Goal: Task Accomplishment & Management: Manage account settings

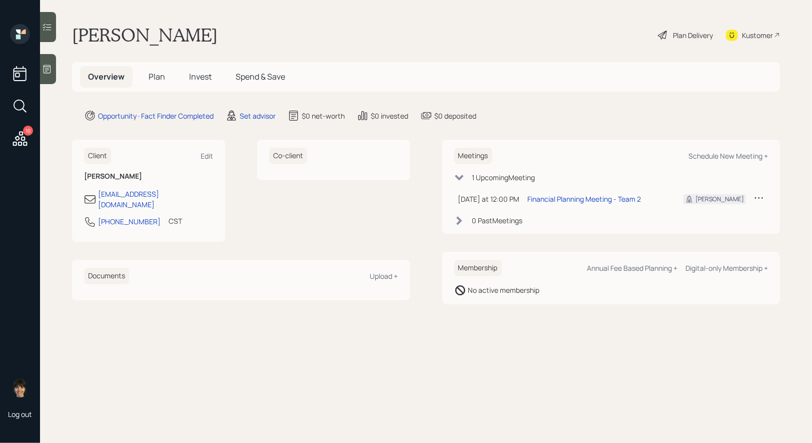
click at [46, 70] on icon at bounding box center [48, 69] width 8 height 9
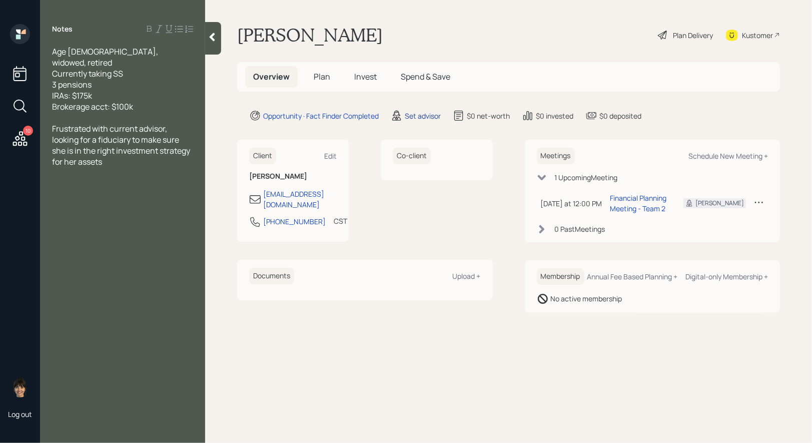
click at [414, 115] on div "Set advisor" at bounding box center [423, 116] width 36 height 11
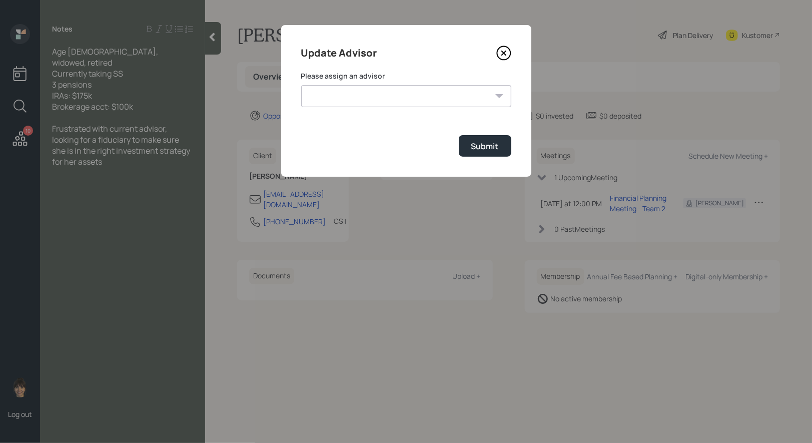
click at [418, 98] on select "[PERSON_NAME] [PERSON_NAME] End [PERSON_NAME] [PERSON_NAME] [PERSON_NAME] [PERS…" at bounding box center [406, 96] width 210 height 22
select select "8b79112e-3cfb-44f9-89e7-15267fe946c1"
click at [301, 85] on select "[PERSON_NAME] [PERSON_NAME] End [PERSON_NAME] [PERSON_NAME] [PERSON_NAME] [PERS…" at bounding box center [406, 96] width 210 height 22
click at [489, 145] on div "Submit" at bounding box center [486, 146] width 28 height 11
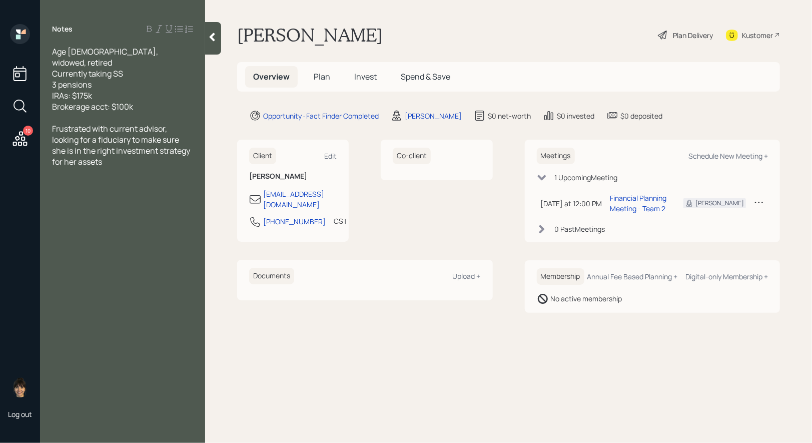
click at [323, 75] on span "Plan" at bounding box center [322, 76] width 17 height 11
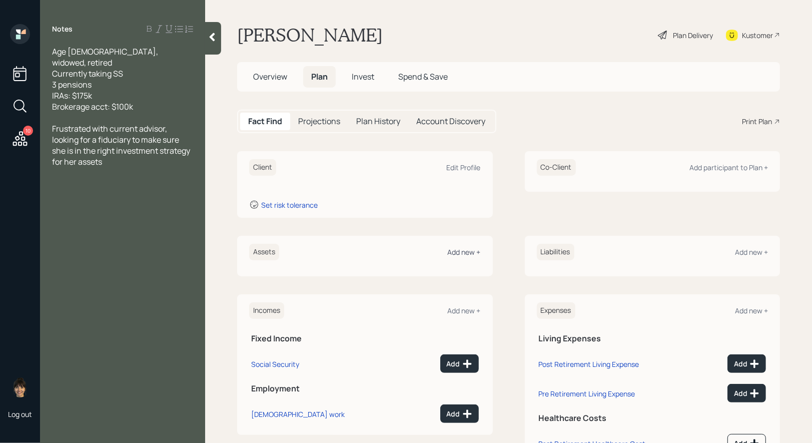
click at [470, 254] on div "Add new +" at bounding box center [464, 252] width 33 height 10
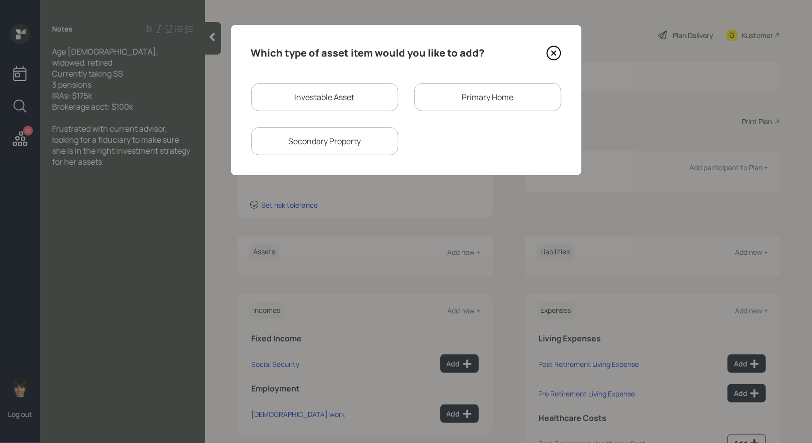
click at [330, 94] on div "Investable Asset" at bounding box center [324, 97] width 147 height 28
select select "taxable"
select select "balanced"
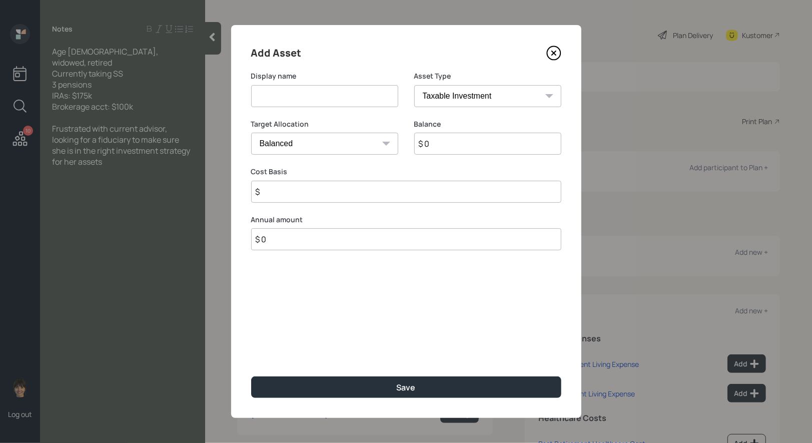
click at [356, 96] on input at bounding box center [324, 96] width 147 height 22
type input "IRA"
click at [532, 95] on select "SEP [PERSON_NAME] IRA 401(k) [PERSON_NAME] 401(k) 403(b) [PERSON_NAME] 403(b) 4…" at bounding box center [487, 96] width 147 height 22
select select "ira"
click at [414, 85] on select "SEP [PERSON_NAME] IRA 401(k) [PERSON_NAME] 401(k) 403(b) [PERSON_NAME] 403(b) 4…" at bounding box center [487, 96] width 147 height 22
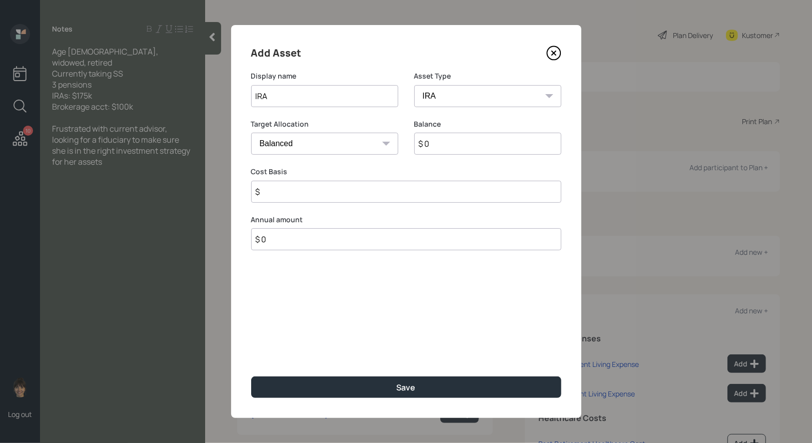
type input "$"
click at [443, 148] on input "$ 0" at bounding box center [487, 144] width 147 height 22
type input "$ 175,000"
click at [286, 193] on input "$" at bounding box center [406, 192] width 310 height 22
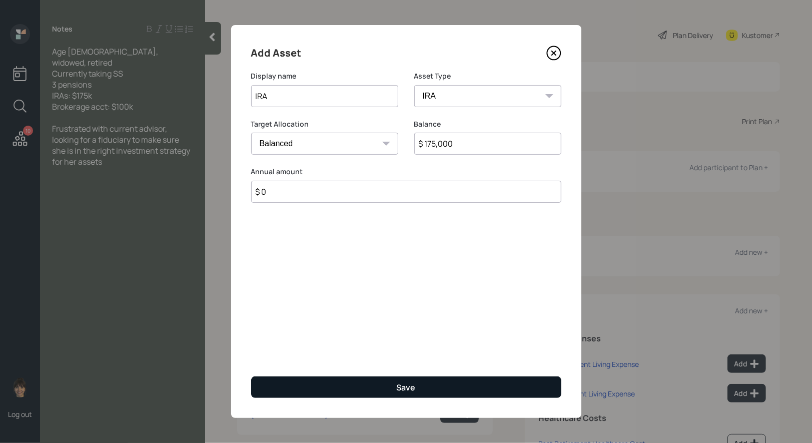
type input "$ 0"
click at [331, 385] on button "Save" at bounding box center [406, 387] width 310 height 22
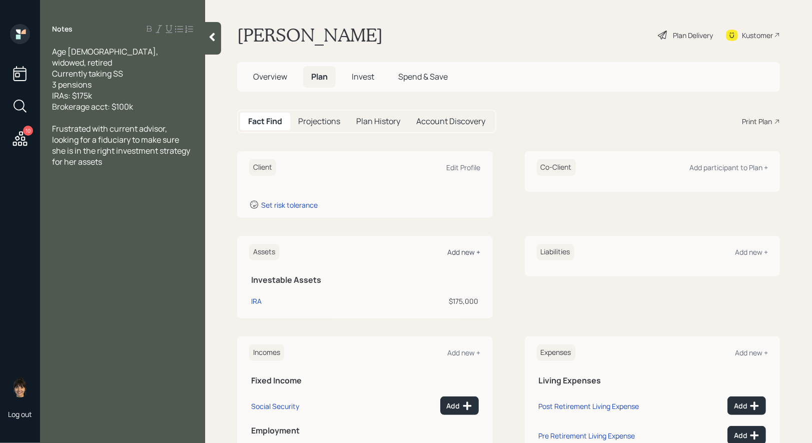
click at [472, 250] on div "Add new +" at bounding box center [464, 252] width 33 height 10
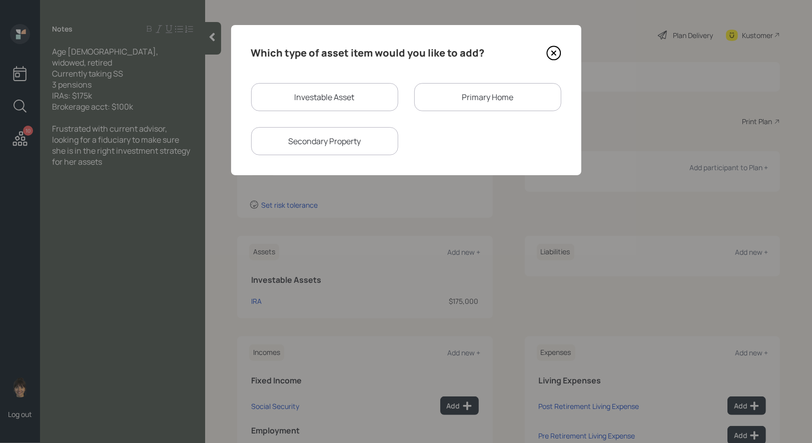
click at [315, 101] on div "Investable Asset" at bounding box center [324, 97] width 147 height 28
select select "taxable"
select select "balanced"
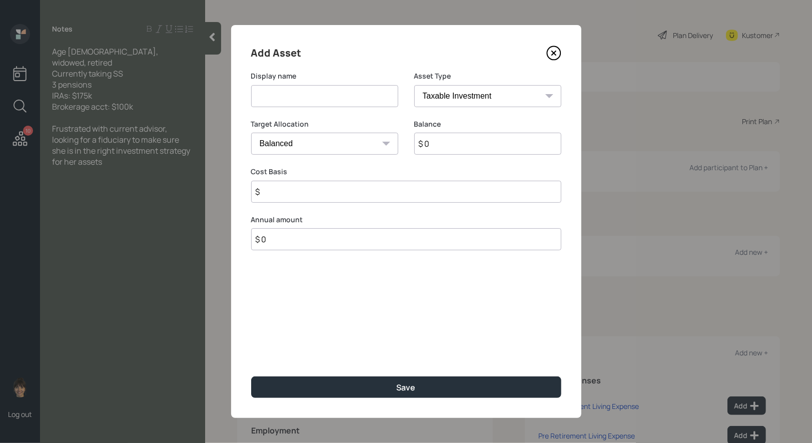
click at [310, 100] on input at bounding box center [324, 96] width 147 height 22
type input "Brokerage"
click at [464, 150] on input "$ 0" at bounding box center [487, 144] width 147 height 22
type input "$ 100,000"
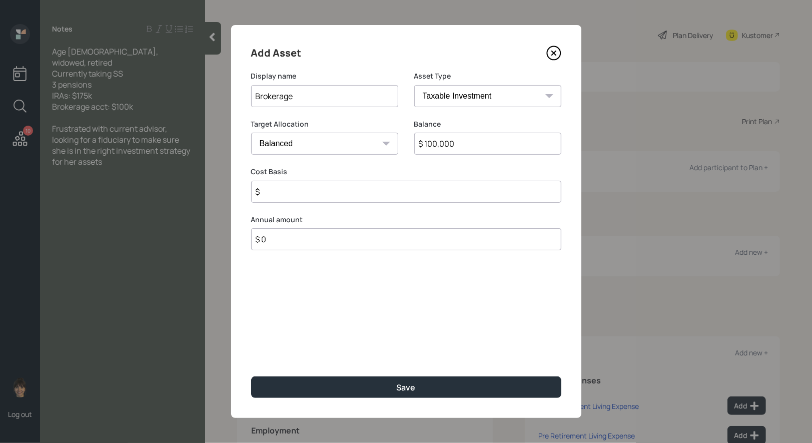
click at [364, 189] on input "$" at bounding box center [406, 192] width 310 height 22
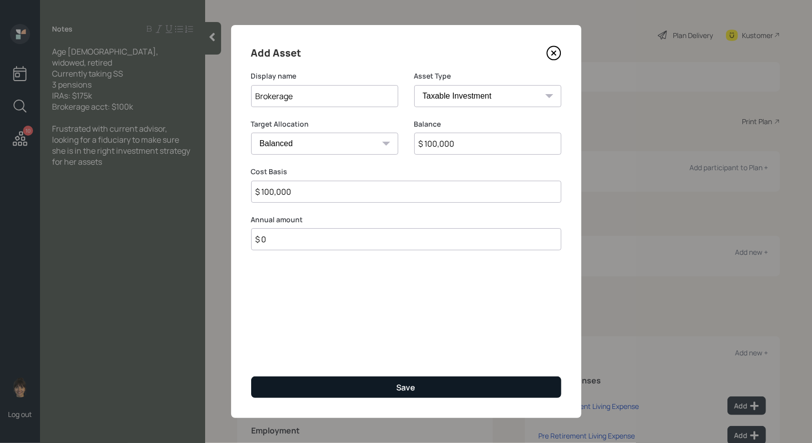
type input "$ 100,000"
click at [371, 389] on button "Save" at bounding box center [406, 387] width 310 height 22
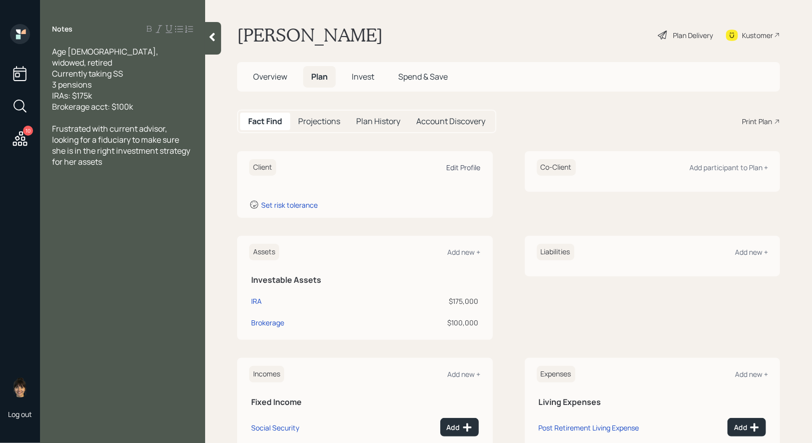
click at [467, 170] on div "Edit Profile" at bounding box center [464, 168] width 34 height 10
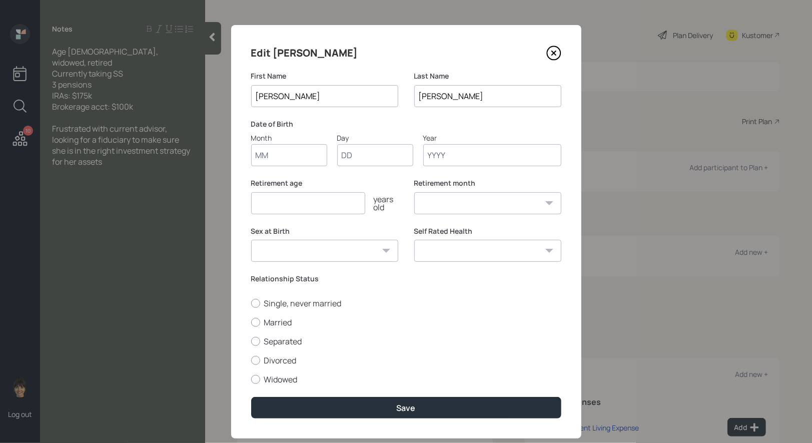
click at [299, 162] on input "Month" at bounding box center [289, 155] width 76 height 22
type input "01"
type input "9"
type input "1940"
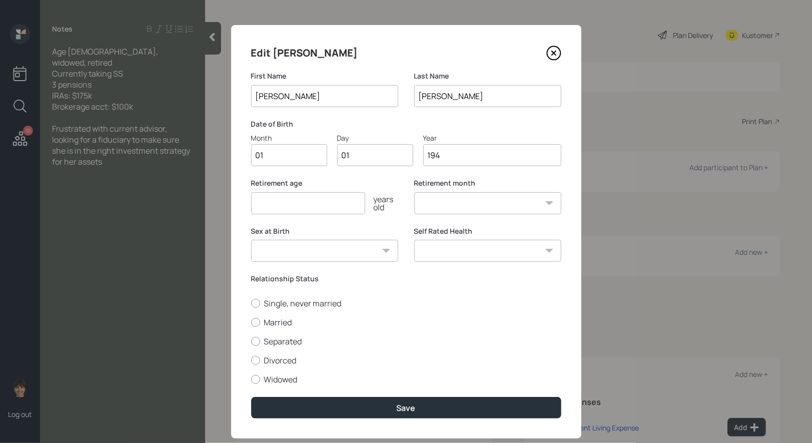
select select "1"
type input "1940"
click at [259, 206] on input "number" at bounding box center [308, 203] width 114 height 22
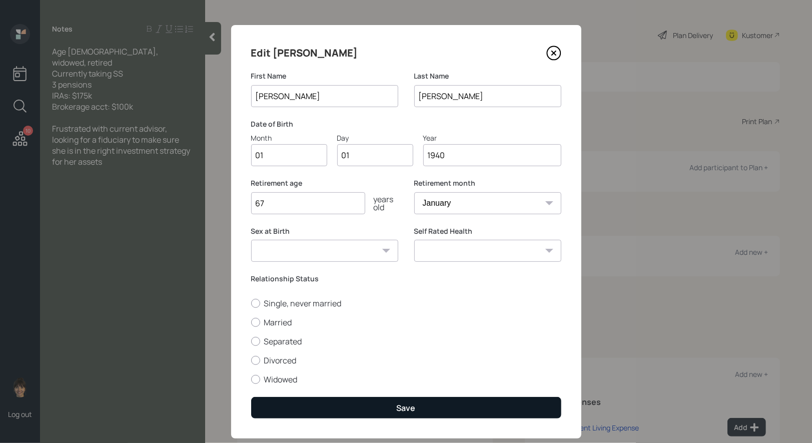
type input "67"
click at [397, 410] on div "Save" at bounding box center [406, 407] width 19 height 11
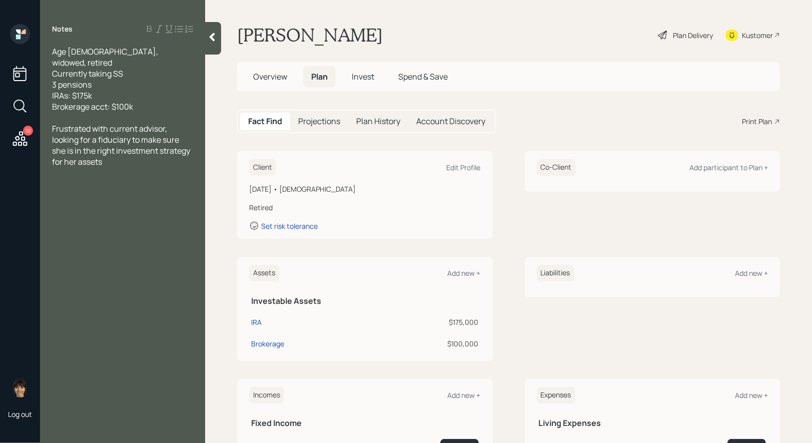
click at [685, 33] on div "Plan Delivery" at bounding box center [693, 35] width 40 height 11
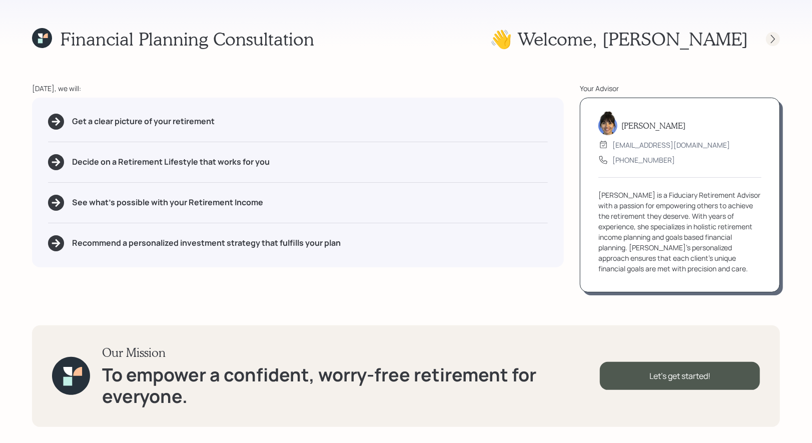
click at [775, 42] on icon at bounding box center [773, 39] width 10 height 10
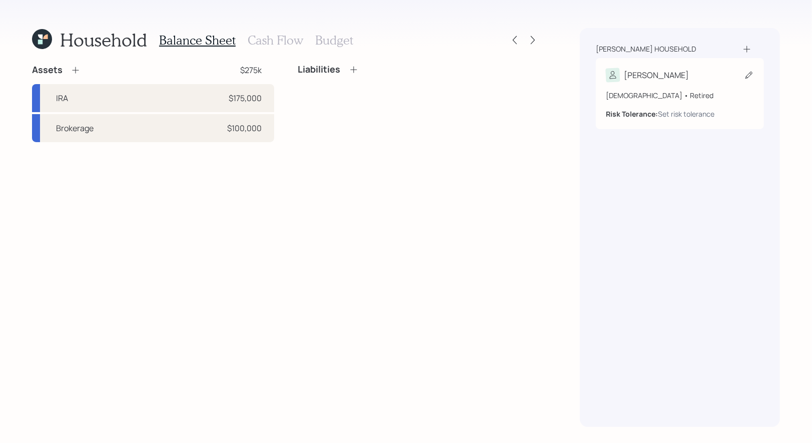
click at [750, 73] on icon at bounding box center [749, 75] width 7 height 7
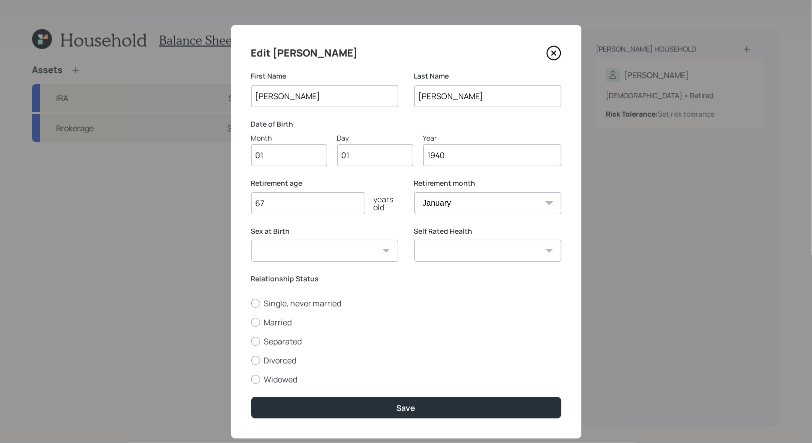
click at [279, 158] on input "01" at bounding box center [289, 155] width 76 height 22
type input "09"
type input "05"
type input "1941"
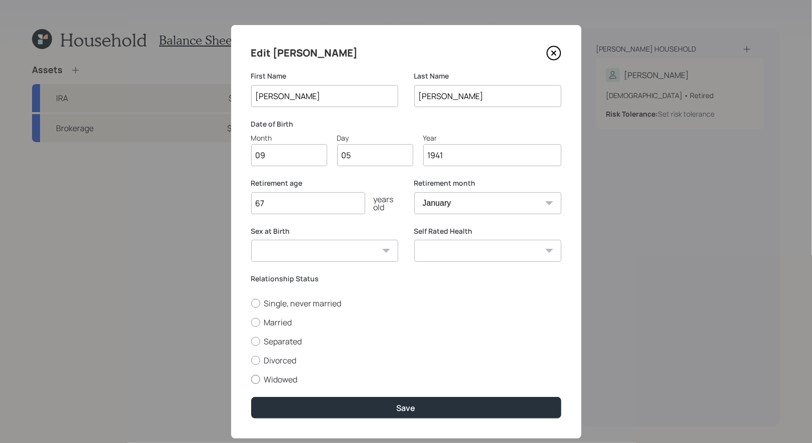
click at [255, 378] on div at bounding box center [255, 379] width 9 height 9
click at [251, 379] on input "Widowed" at bounding box center [251, 379] width 1 height 1
radio input "true"
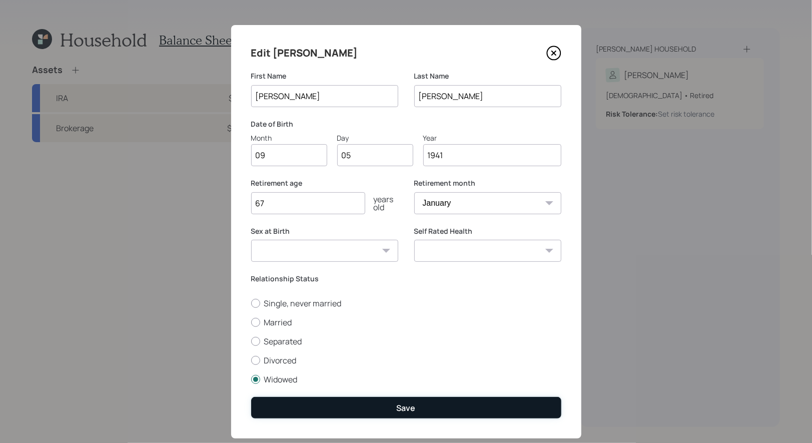
click at [312, 405] on button "Save" at bounding box center [406, 408] width 310 height 22
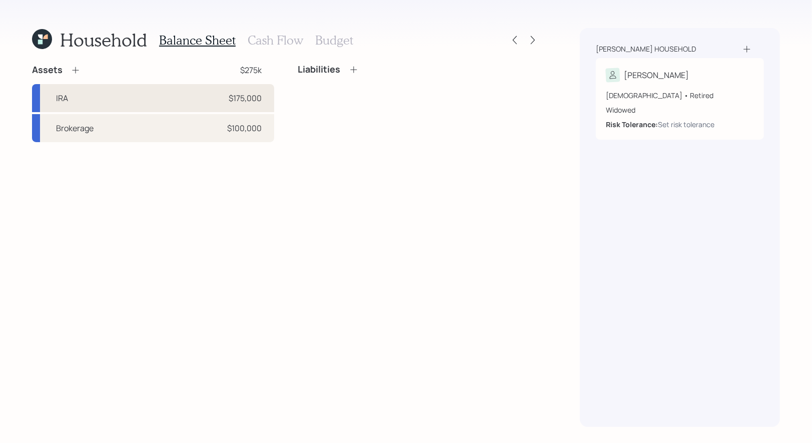
click at [159, 97] on div "IRA $175,000" at bounding box center [153, 98] width 242 height 28
select select "ira"
select select "balanced"
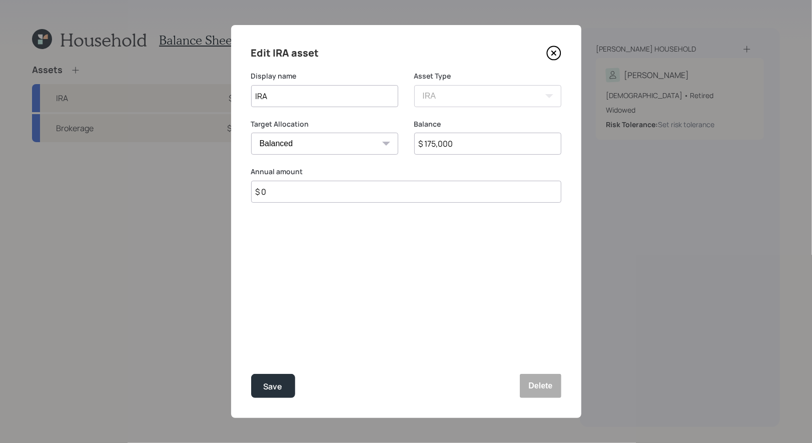
click at [475, 154] on input "$ 175,000" at bounding box center [487, 144] width 147 height 22
click at [466, 145] on input "$ 175,000" at bounding box center [487, 144] width 147 height 22
type input "$ 243,000"
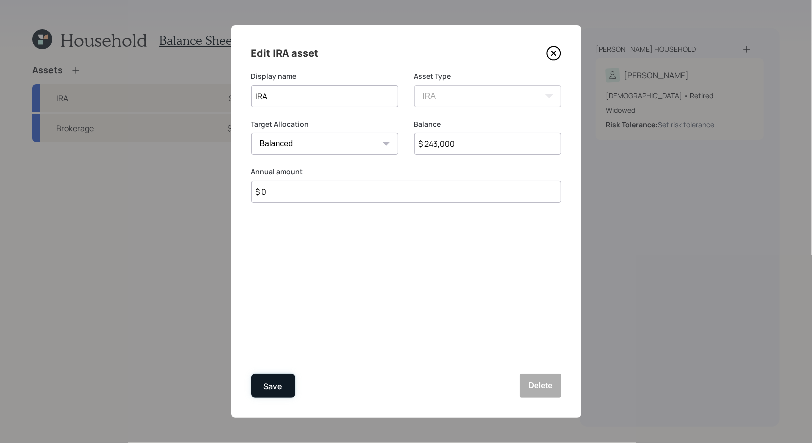
click at [272, 396] on button "Save" at bounding box center [273, 386] width 44 height 24
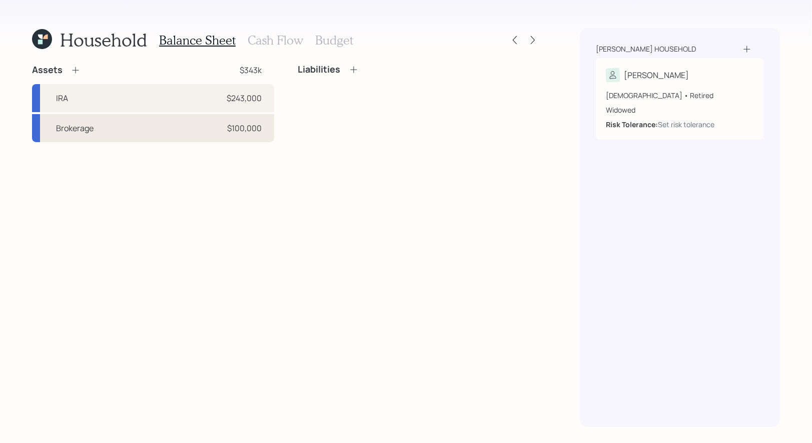
click at [123, 131] on div "Brokerage $100,000" at bounding box center [153, 128] width 242 height 28
select select "taxable"
select select "balanced"
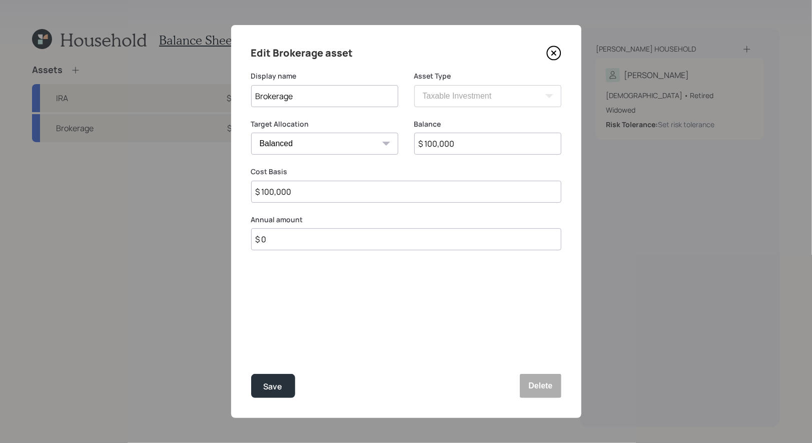
click at [507, 147] on input "$ 100,000" at bounding box center [487, 144] width 147 height 22
type input "$ 47,654"
click at [355, 195] on input "$ 100,000" at bounding box center [406, 192] width 310 height 22
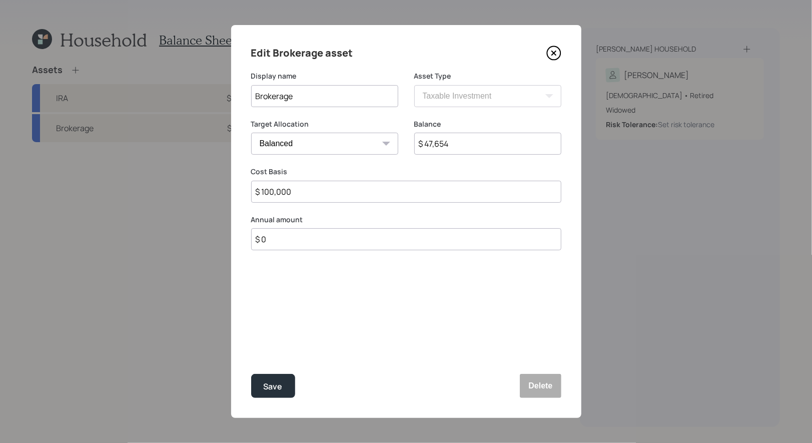
click at [355, 195] on input "$ 100,000" at bounding box center [406, 192] width 310 height 22
click at [302, 196] on input "$ 100,000" at bounding box center [406, 192] width 310 height 22
type input "$ 15,000"
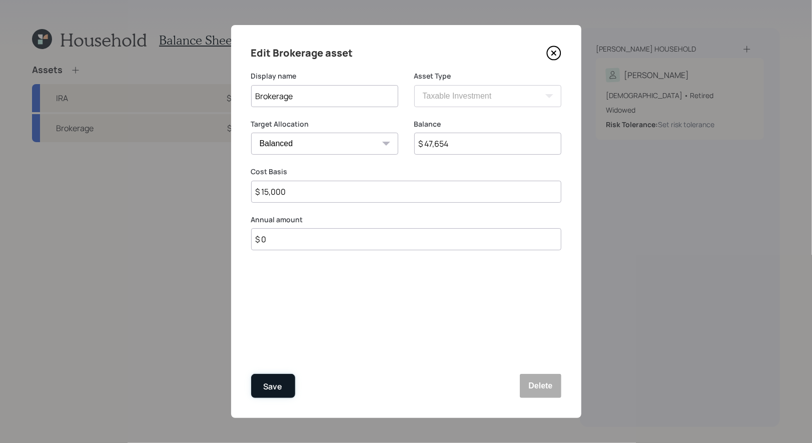
click at [268, 384] on div "Save" at bounding box center [273, 387] width 19 height 14
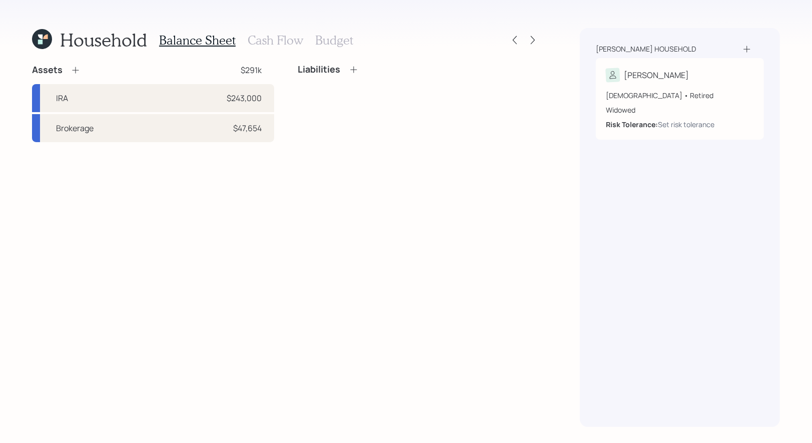
click at [76, 71] on icon at bounding box center [76, 70] width 10 height 10
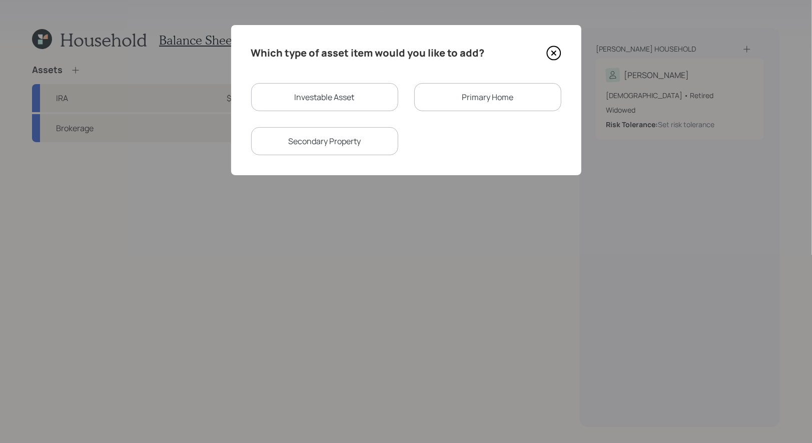
click at [297, 98] on div "Investable Asset" at bounding box center [324, 97] width 147 height 28
select select "taxable"
select select "balanced"
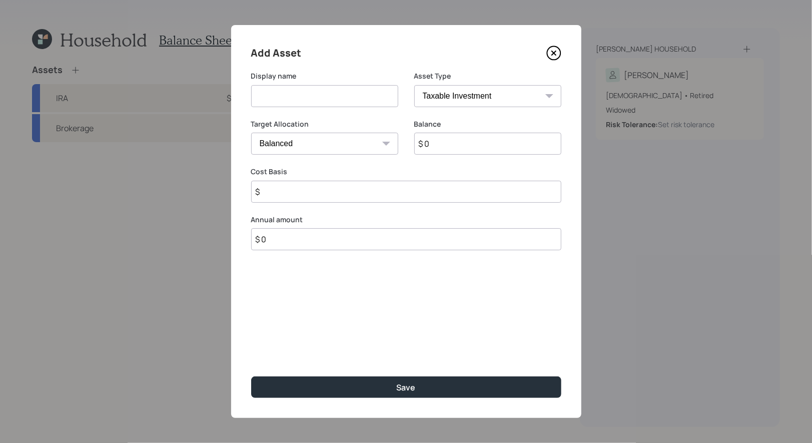
click at [313, 99] on input at bounding box center [324, 96] width 147 height 22
type input "Cash"
click at [465, 101] on select "SEP [PERSON_NAME] IRA 401(k) [PERSON_NAME] 401(k) 403(b) [PERSON_NAME] 403(b) 4…" at bounding box center [487, 96] width 147 height 22
select select "emergency_fund"
click at [414, 85] on select "SEP [PERSON_NAME] IRA 401(k) [PERSON_NAME] 401(k) 403(b) [PERSON_NAME] 403(b) 4…" at bounding box center [487, 96] width 147 height 22
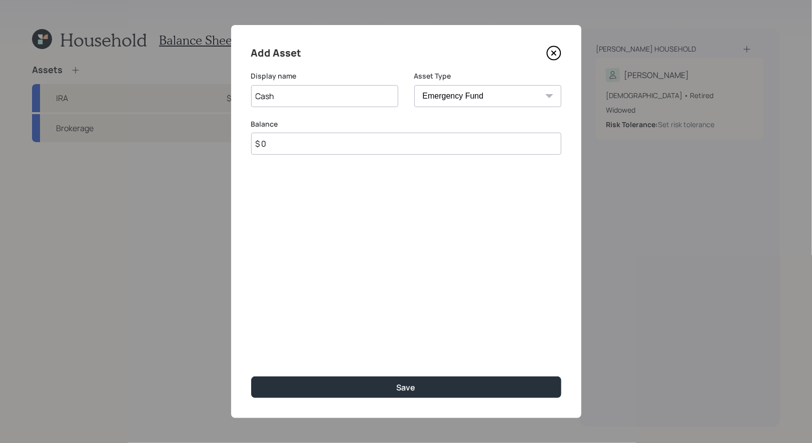
click at [423, 145] on input "$ 0" at bounding box center [406, 144] width 310 height 22
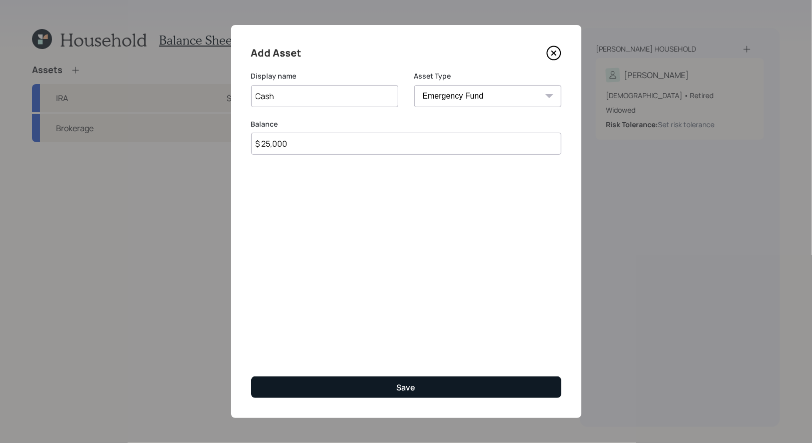
type input "$ 25,000"
click at [449, 381] on button "Save" at bounding box center [406, 387] width 310 height 22
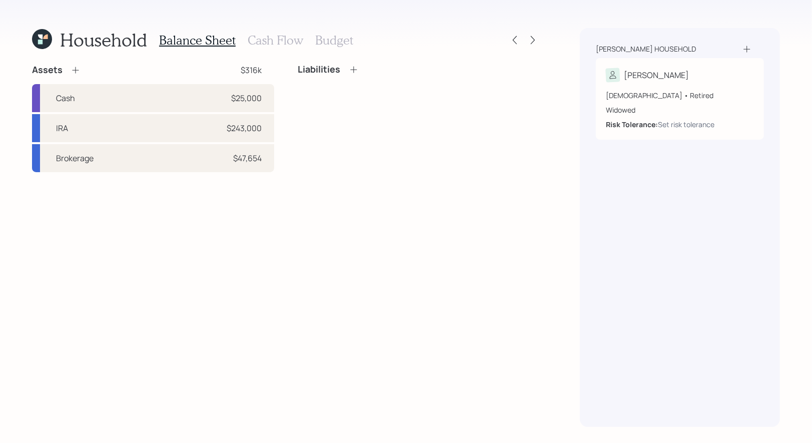
click at [76, 69] on icon at bounding box center [76, 70] width 10 height 10
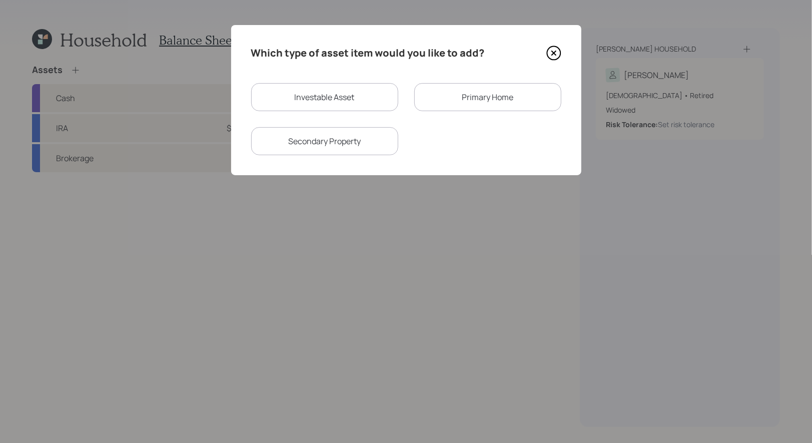
click at [516, 100] on div "Primary Home" at bounding box center [487, 97] width 147 height 28
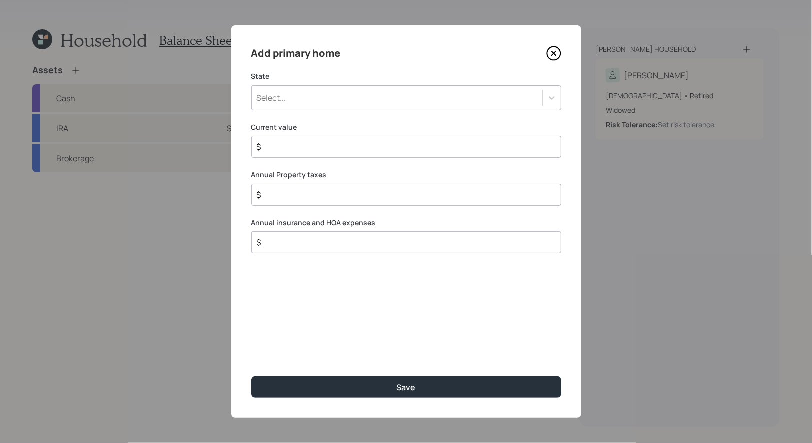
click at [364, 97] on div "Select..." at bounding box center [397, 97] width 291 height 17
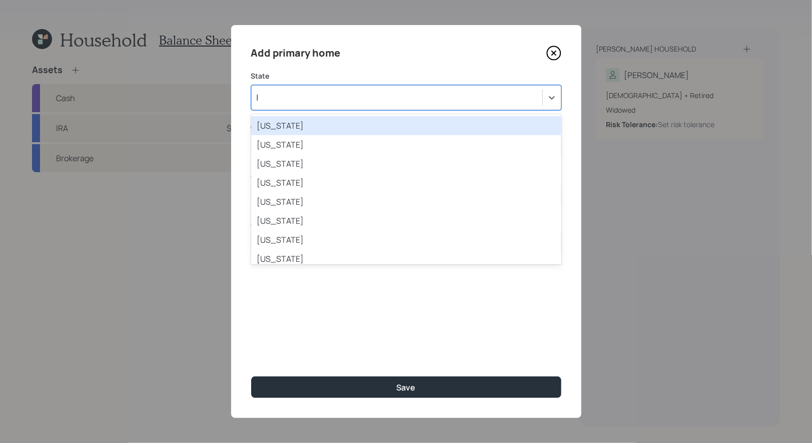
type input "lo"
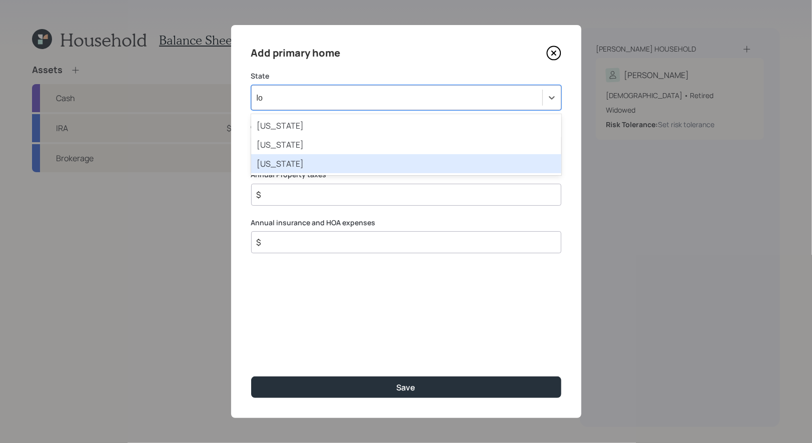
click at [358, 164] on div "[US_STATE]" at bounding box center [406, 163] width 310 height 19
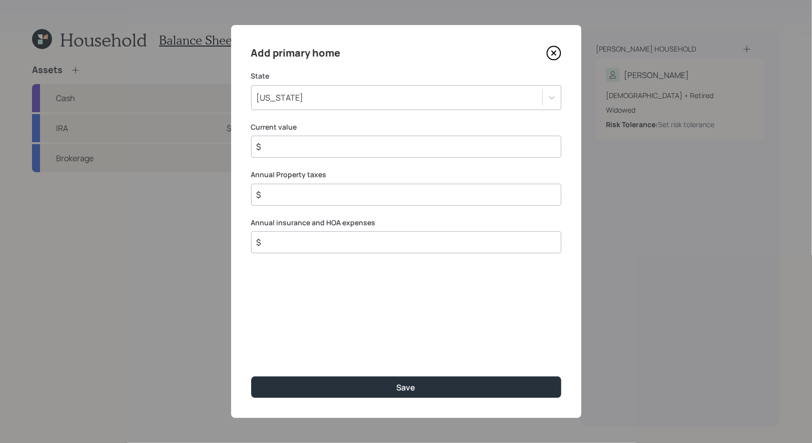
click at [310, 148] on input "$" at bounding box center [402, 147] width 293 height 12
type input "$ 475,000"
click at [279, 194] on input "$" at bounding box center [402, 195] width 293 height 12
type input "$ 4,200"
click at [299, 251] on div "$" at bounding box center [406, 242] width 310 height 22
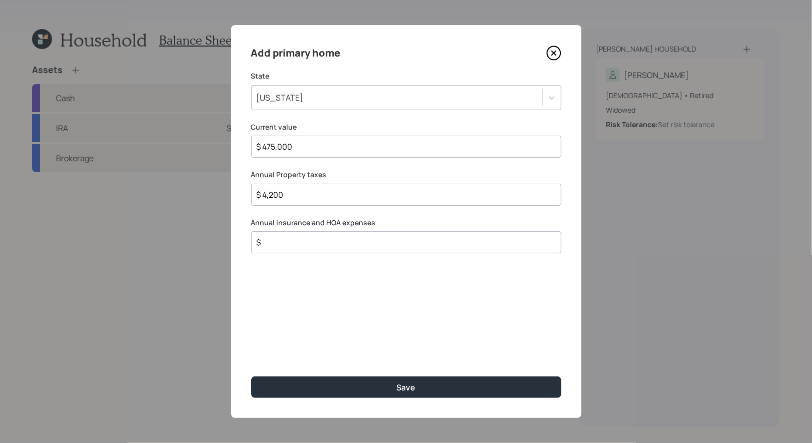
click at [285, 244] on input "$" at bounding box center [402, 242] width 293 height 12
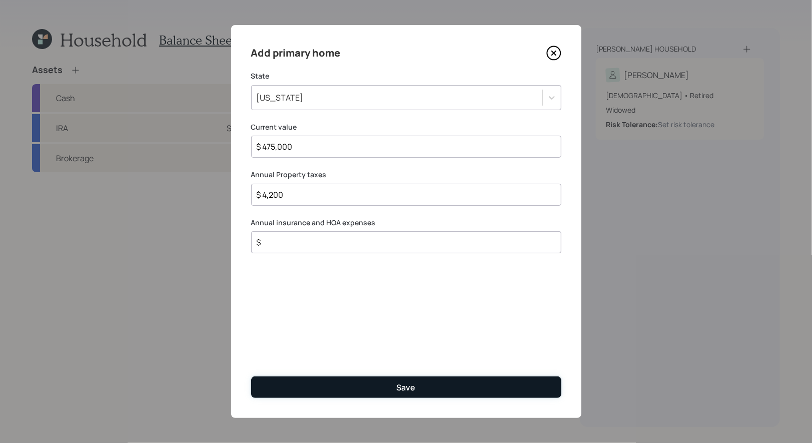
click at [303, 388] on button "Save" at bounding box center [406, 387] width 310 height 22
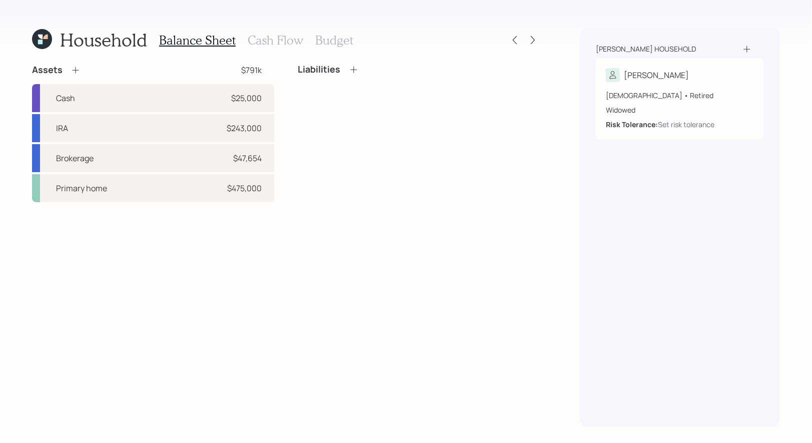
click at [76, 66] on icon at bounding box center [76, 70] width 10 height 10
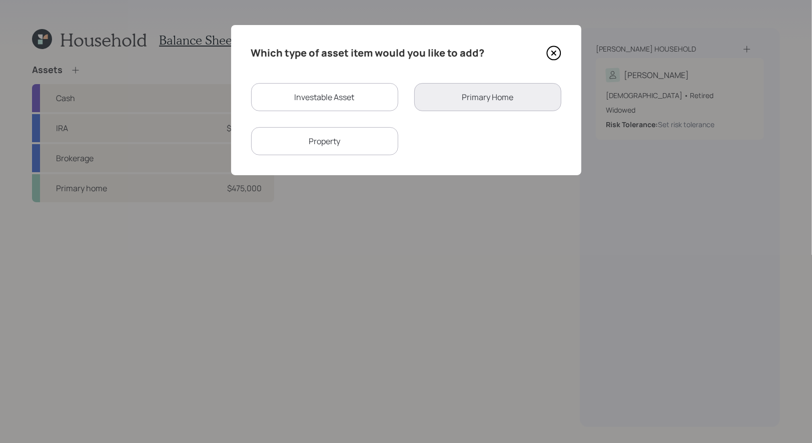
click at [364, 142] on div "Property" at bounding box center [324, 141] width 147 height 28
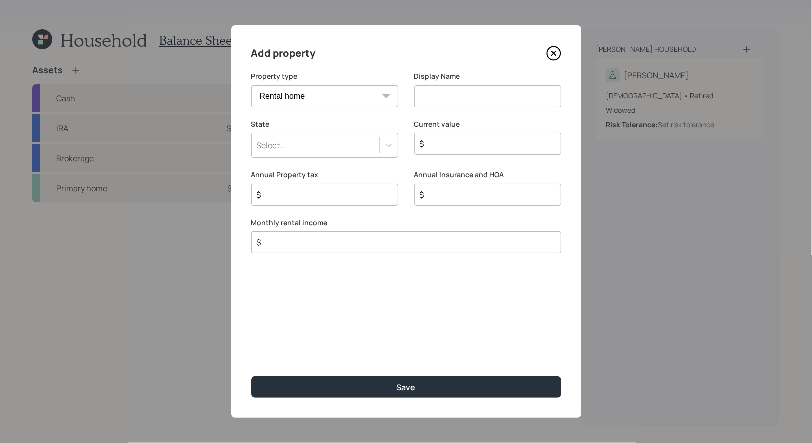
click at [351, 100] on select "Vacation home Rental home" at bounding box center [324, 96] width 147 height 22
select select "vacation_property"
click at [251, 85] on select "Vacation home Rental home" at bounding box center [324, 96] width 147 height 22
click at [450, 95] on input at bounding box center [487, 96] width 147 height 22
type input "2nd Home"
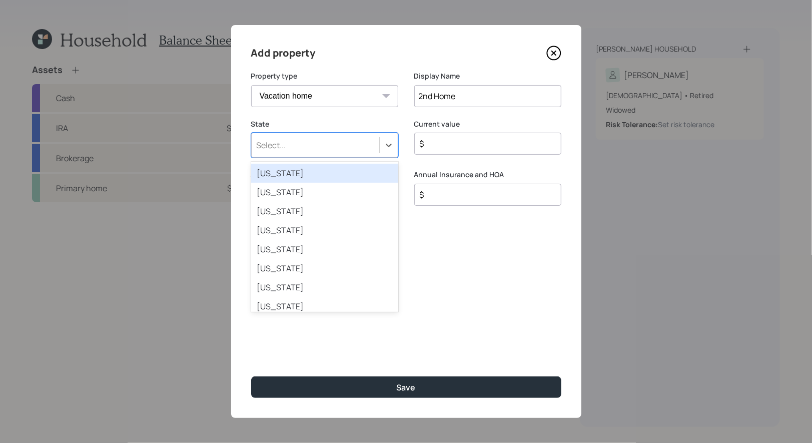
click at [333, 149] on div "Select..." at bounding box center [316, 145] width 128 height 17
type input "lo"
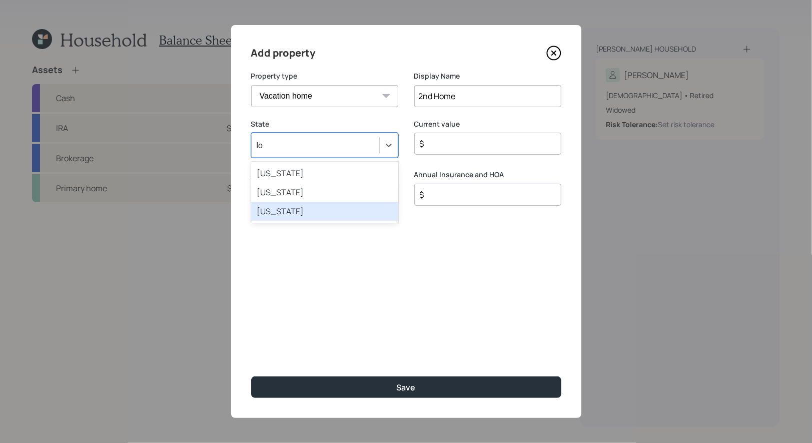
click at [307, 216] on div "[US_STATE]" at bounding box center [324, 211] width 147 height 19
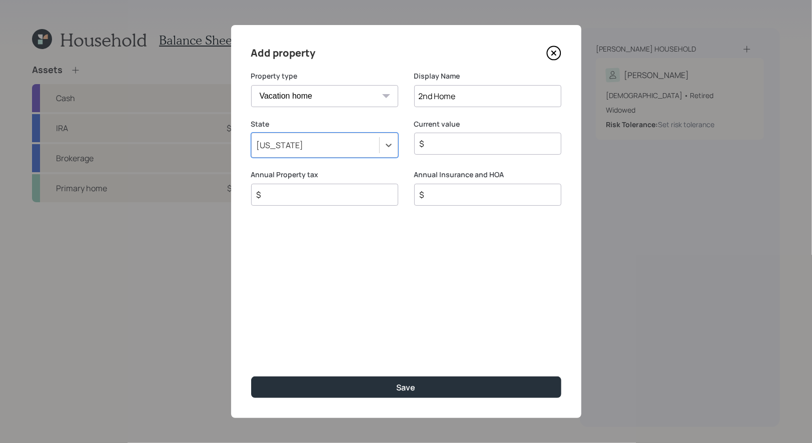
click at [455, 143] on input "$" at bounding box center [484, 144] width 130 height 12
type input "$ 225,000"
click at [308, 195] on input "$" at bounding box center [321, 195] width 130 height 12
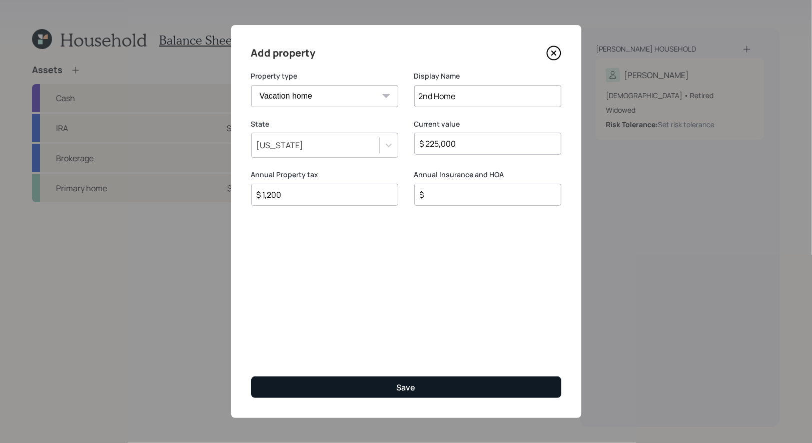
type input "$ 1,200"
click at [357, 388] on button "Save" at bounding box center [406, 387] width 310 height 22
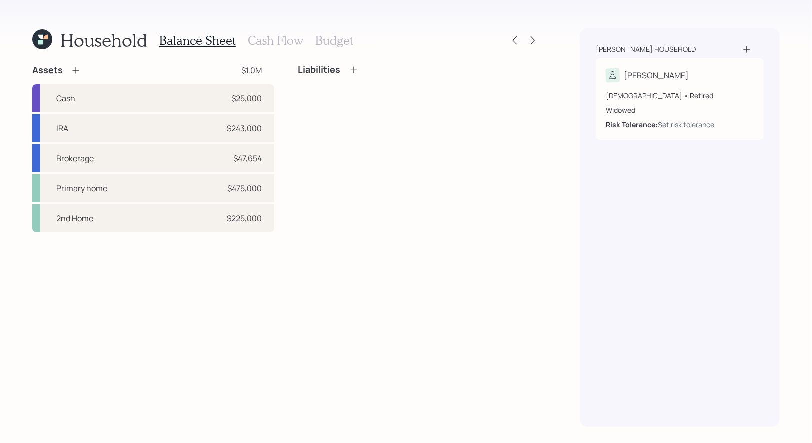
click at [269, 42] on h3 "Cash Flow" at bounding box center [276, 40] width 56 height 15
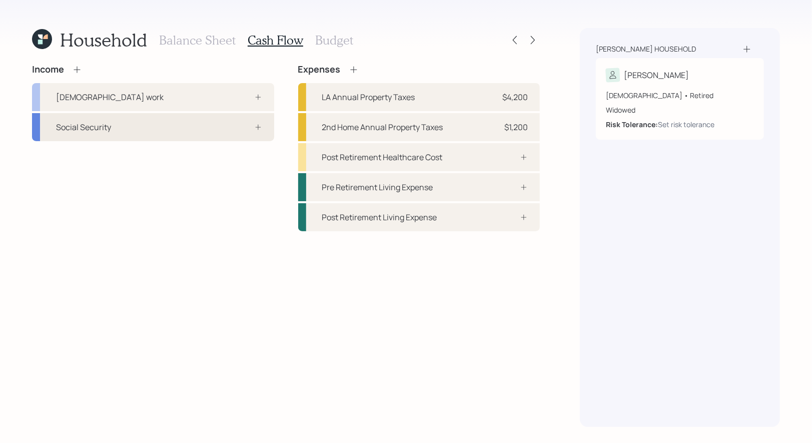
click at [211, 120] on div "Social Security" at bounding box center [153, 127] width 242 height 28
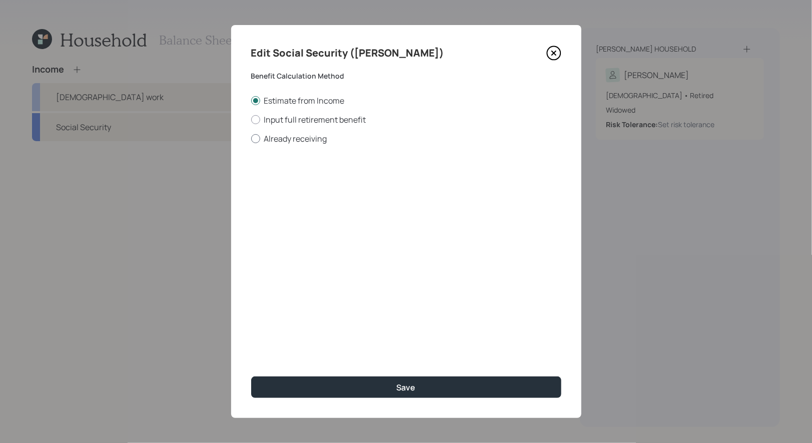
click at [255, 138] on div at bounding box center [255, 138] width 9 height 9
click at [251, 138] on input "Already receiving" at bounding box center [251, 138] width 1 height 1
radio input "true"
click at [287, 188] on input "$" at bounding box center [406, 181] width 310 height 22
click at [277, 237] on div "Age Elected years old" at bounding box center [324, 247] width 147 height 36
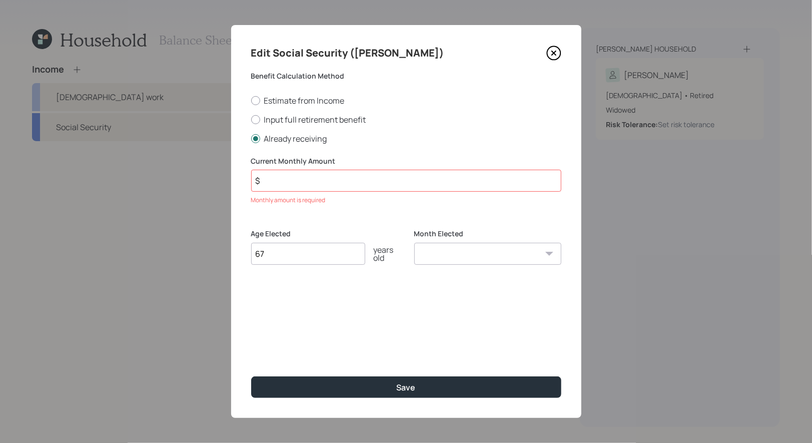
type input "67"
click at [443, 260] on select "January February March April May June July August September October November De…" at bounding box center [487, 254] width 147 height 22
select select "1"
click at [414, 243] on select "January February March April May June July August September October November De…" at bounding box center [487, 254] width 147 height 22
click at [290, 181] on input "$" at bounding box center [406, 181] width 310 height 22
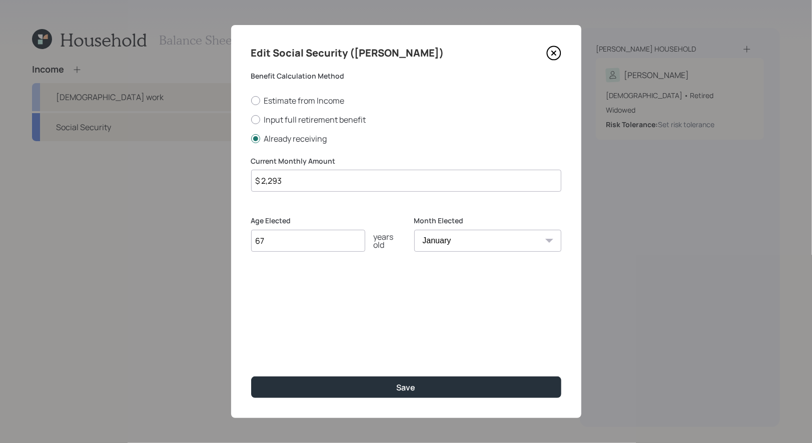
click at [322, 184] on input "$ 2,293" at bounding box center [406, 181] width 310 height 22
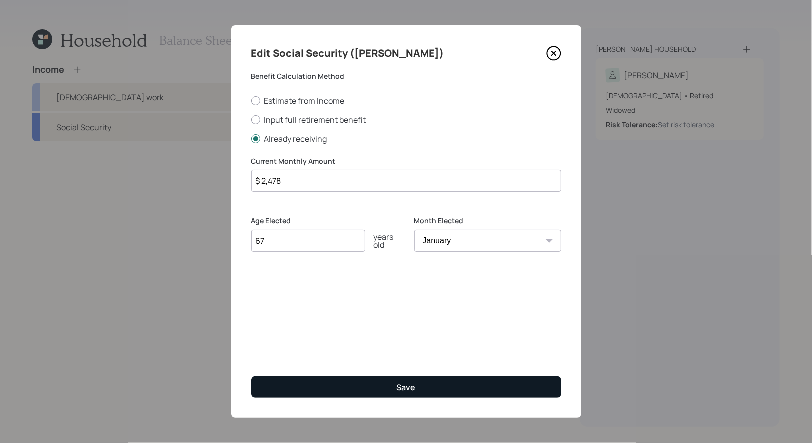
type input "$ 2,478"
click at [356, 388] on button "Save" at bounding box center [406, 387] width 310 height 22
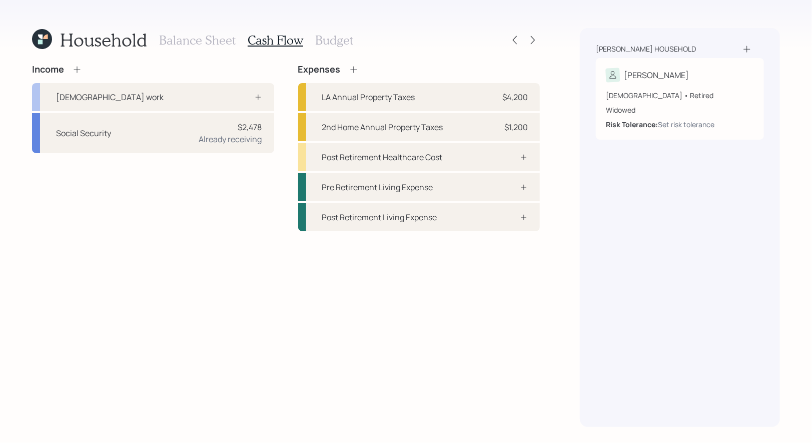
click at [78, 68] on icon at bounding box center [77, 70] width 10 height 10
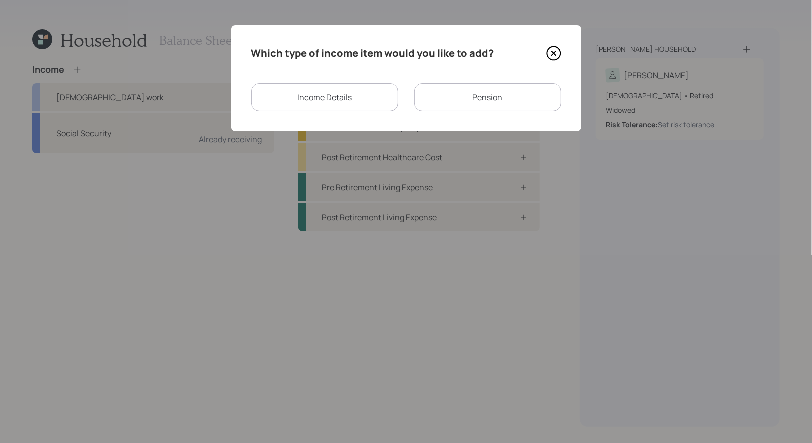
click at [472, 98] on div "Pension" at bounding box center [487, 97] width 147 height 28
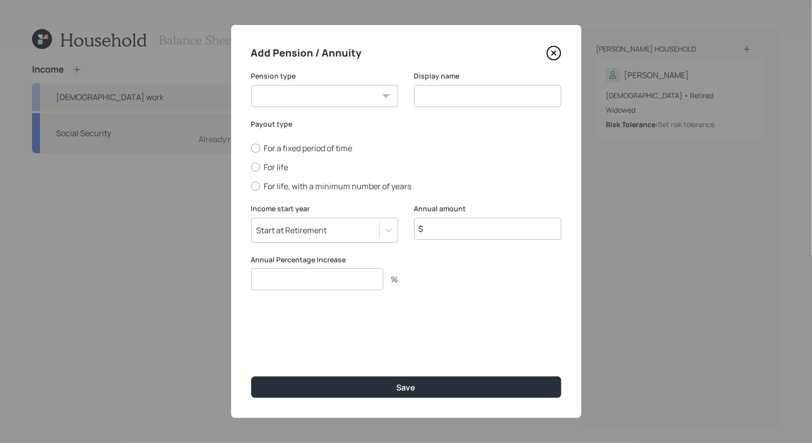
click at [330, 97] on select "Pension Annuity" at bounding box center [324, 96] width 147 height 22
select select "pension"
click at [251, 85] on select "Pension Annuity" at bounding box center [324, 96] width 147 height 22
click at [441, 99] on input at bounding box center [487, 96] width 147 height 22
type input "Pension"
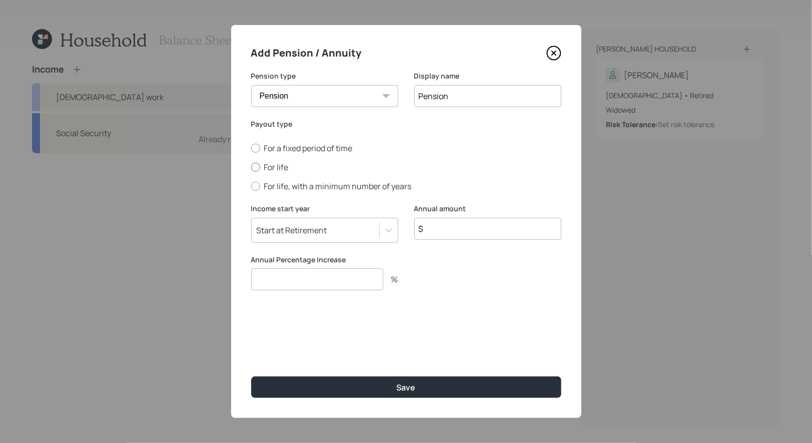
click at [254, 165] on div at bounding box center [255, 167] width 9 height 9
click at [251, 167] on input "For life" at bounding box center [251, 167] width 1 height 1
radio input "true"
click at [441, 232] on input "$" at bounding box center [487, 229] width 147 height 22
type input "$ 34,488"
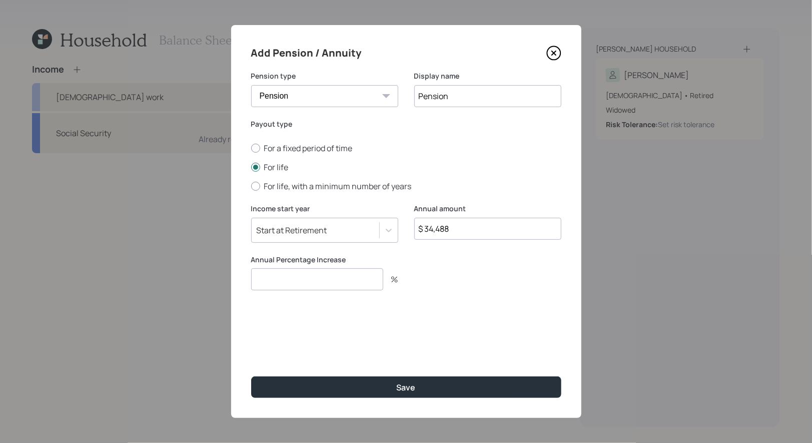
click at [331, 272] on input "number" at bounding box center [317, 279] width 132 height 22
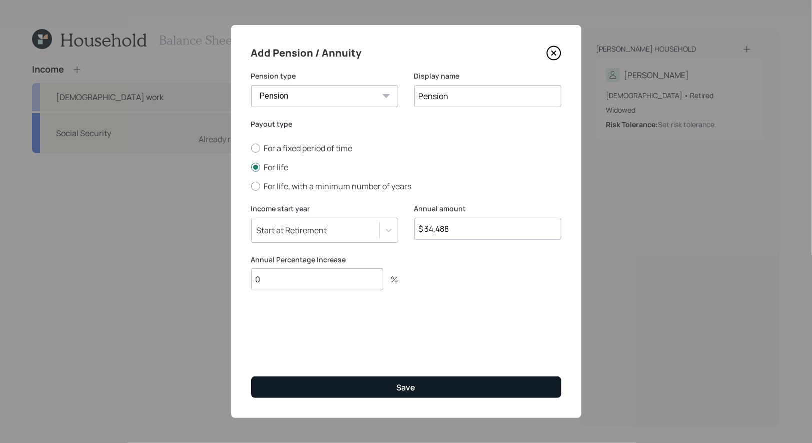
type input "0"
click at [368, 387] on button "Save" at bounding box center [406, 387] width 310 height 22
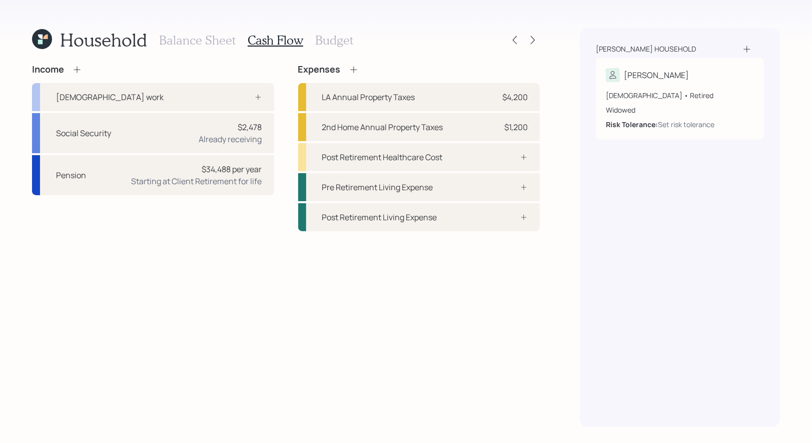
click at [328, 39] on h3 "Budget" at bounding box center [334, 40] width 38 height 15
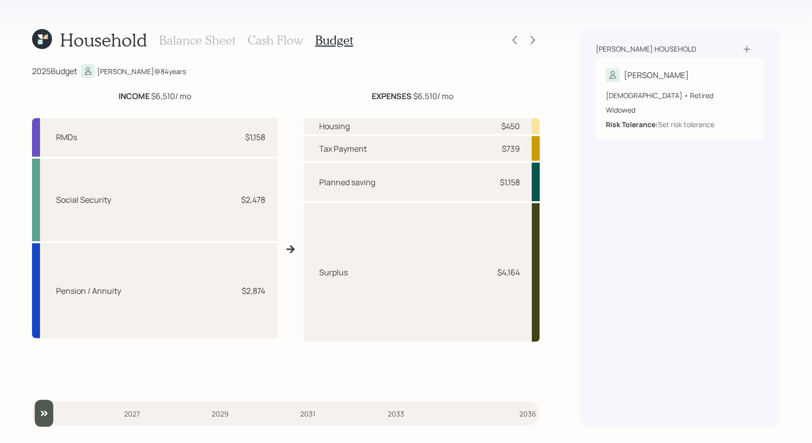
click at [265, 63] on div "Household Balance Sheet Cash Flow Budget 2025 Budget [PERSON_NAME] @ 84 years I…" at bounding box center [286, 227] width 508 height 399
click at [538, 43] on icon at bounding box center [533, 40] width 10 height 10
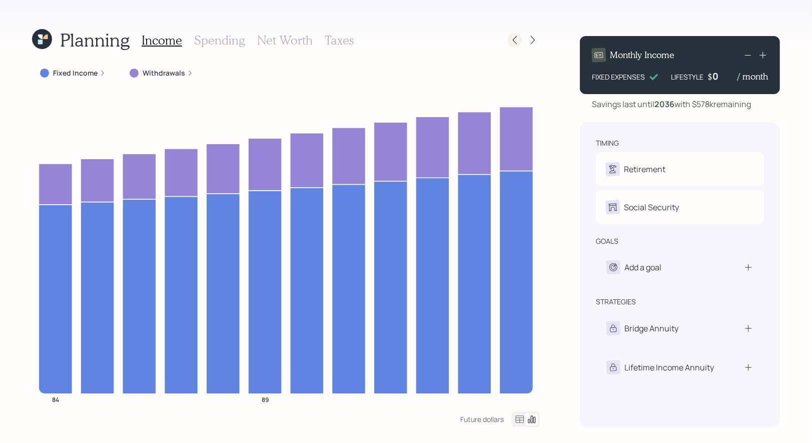
click at [519, 42] on icon at bounding box center [515, 40] width 10 height 10
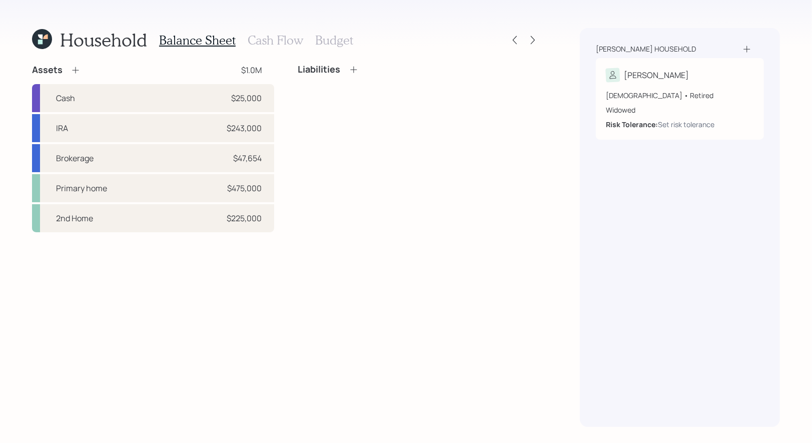
click at [325, 43] on h3 "Budget" at bounding box center [334, 40] width 38 height 15
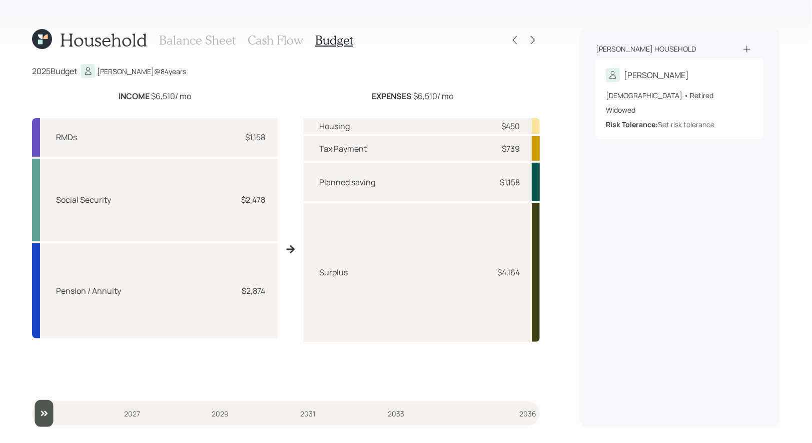
click at [274, 40] on h3 "Cash Flow" at bounding box center [276, 40] width 56 height 15
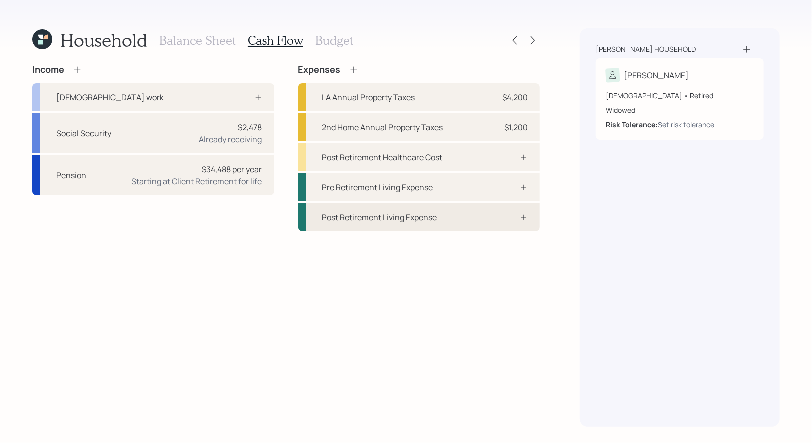
click at [378, 216] on div "Post Retirement Living Expense" at bounding box center [379, 217] width 115 height 12
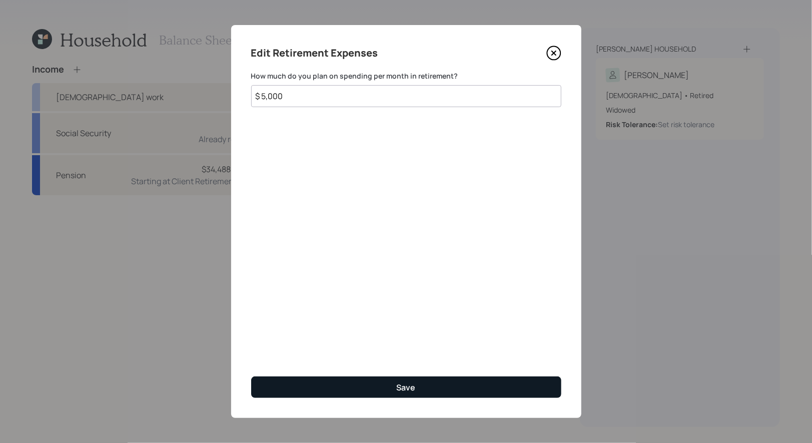
type input "$ 5,000"
click at [379, 388] on button "Save" at bounding box center [406, 387] width 310 height 22
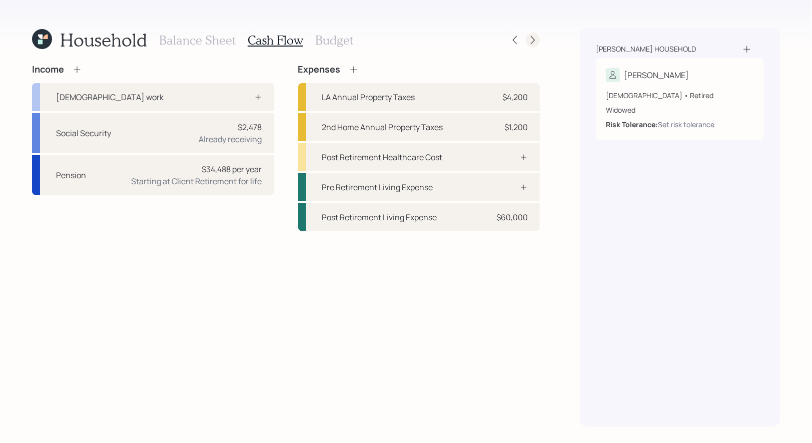
click at [533, 39] on icon at bounding box center [533, 40] width 10 height 10
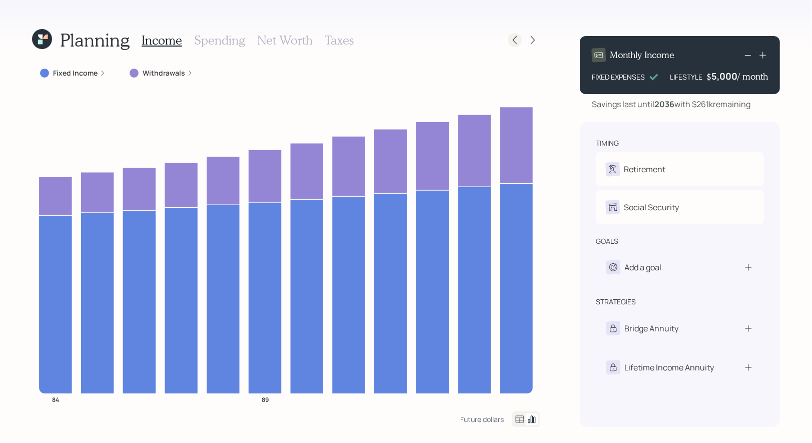
click at [517, 44] on icon at bounding box center [515, 40] width 10 height 10
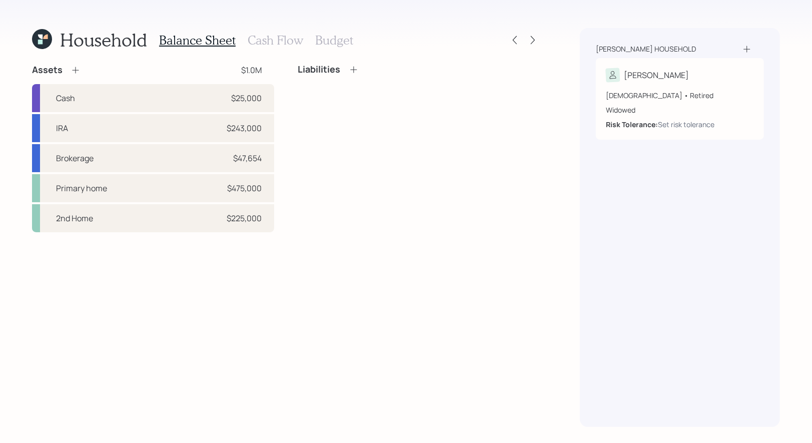
click at [264, 34] on h3 "Cash Flow" at bounding box center [276, 40] width 56 height 15
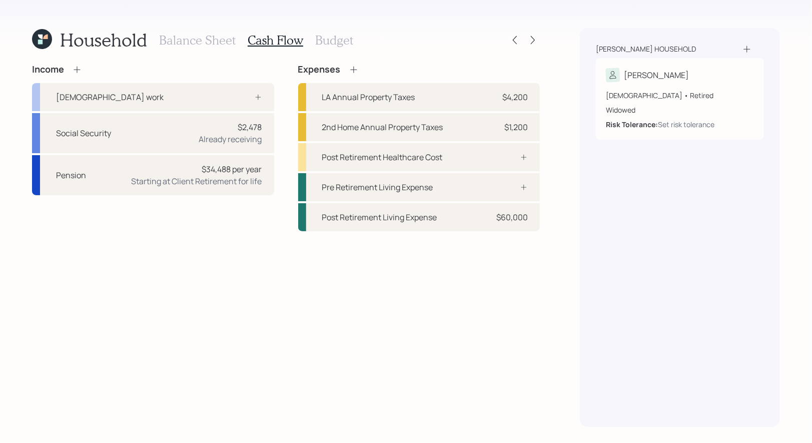
click at [353, 69] on icon at bounding box center [353, 69] width 7 height 7
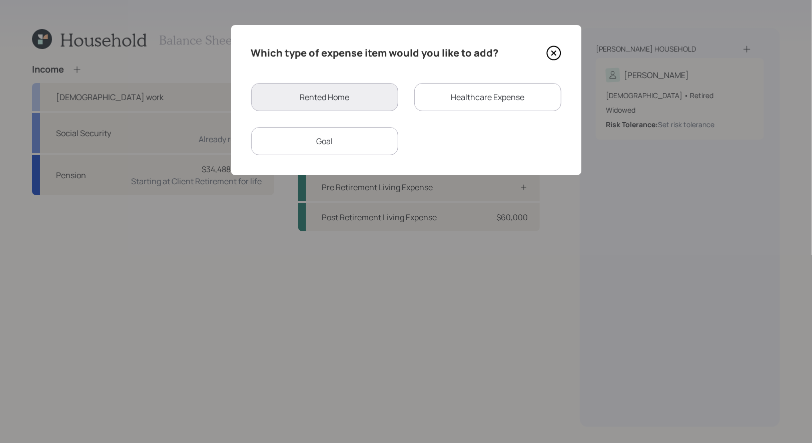
click at [336, 145] on div "Goal" at bounding box center [324, 141] width 147 height 28
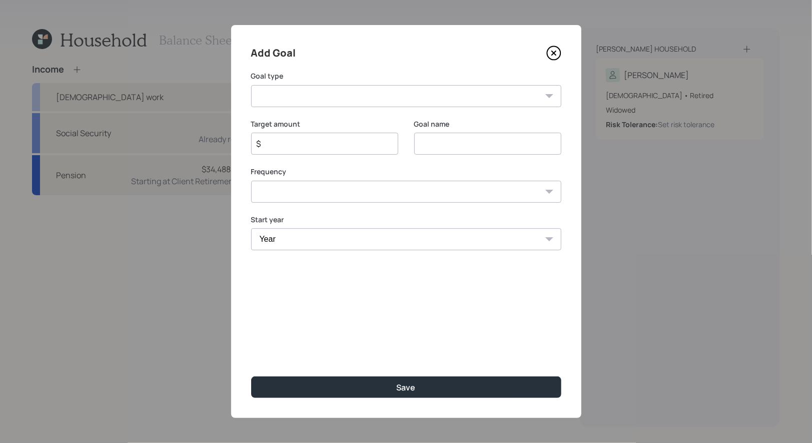
click at [339, 96] on select "Create an emergency fund Donate to charity Purchase a home Make a purchase Supp…" at bounding box center [406, 96] width 310 height 22
select select "other"
click at [251, 85] on select "Create an emergency fund Donate to charity Purchase a home Make a purchase Supp…" at bounding box center [406, 96] width 310 height 22
click at [458, 145] on input "Other" at bounding box center [487, 144] width 147 height 22
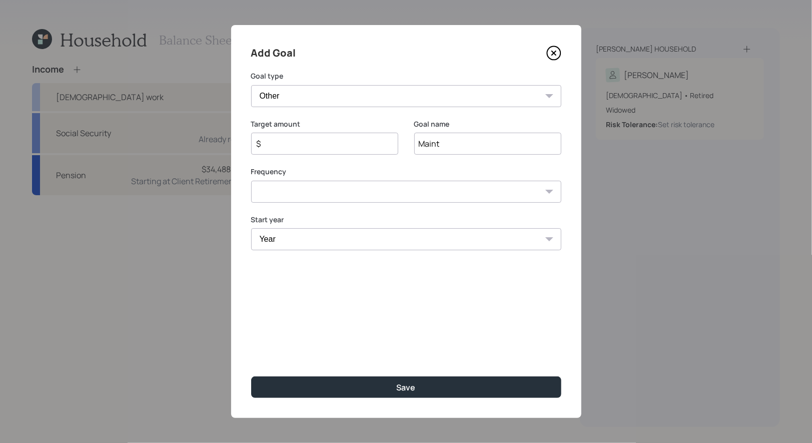
type input "Maint"
click at [317, 143] on input "$" at bounding box center [321, 144] width 130 height 12
type input "$ 500"
click at [320, 187] on select "One time Every 1 year Every 2 years Every 3 years Every 4 years Every 5 years E…" at bounding box center [406, 192] width 310 height 22
select select "1"
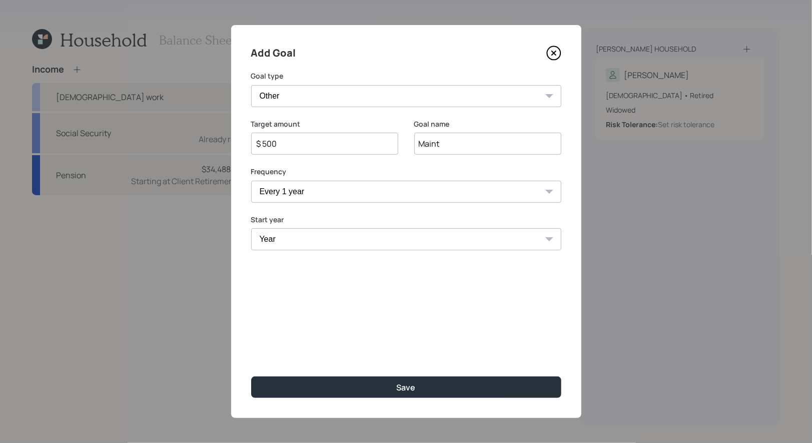
click at [251, 181] on select "One time Every 1 year Every 2 years Every 3 years Every 4 years Every 5 years E…" at bounding box center [406, 192] width 310 height 22
click at [296, 243] on select "Year [DATE] 2026 2027 2028 2029 2030 2031 2032 2033 2034" at bounding box center [324, 239] width 147 height 22
select select "2025"
click at [251, 228] on select "Year [DATE] 2026 2027 2028 2029 2030 2031 2032 2033 2034" at bounding box center [324, 239] width 147 height 22
click at [466, 241] on select "Year [DATE] 2026 2027 2028 2029 2030 2031 2032 2033 2034" at bounding box center [487, 239] width 147 height 22
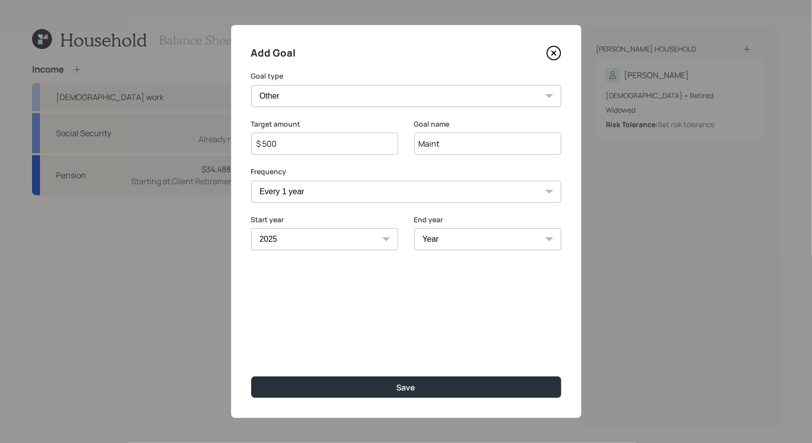
select select "2034"
click at [414, 228] on select "Year [DATE] 2026 2027 2028 2029 2030 2031 2032 2033 2034" at bounding box center [487, 239] width 147 height 22
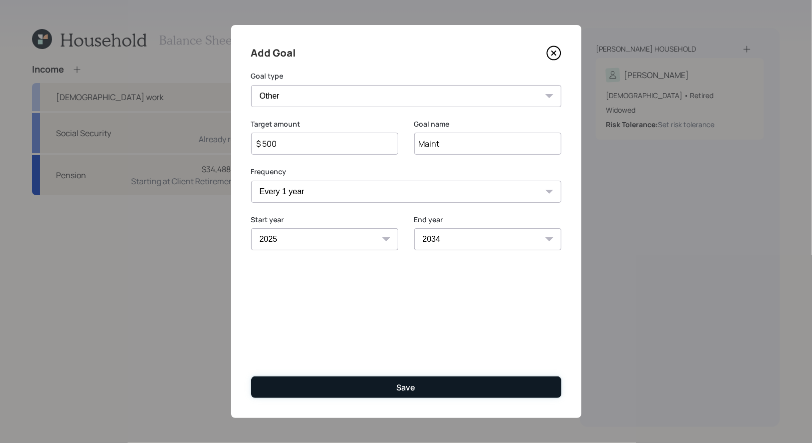
click at [387, 387] on button "Save" at bounding box center [406, 387] width 310 height 22
type input "$"
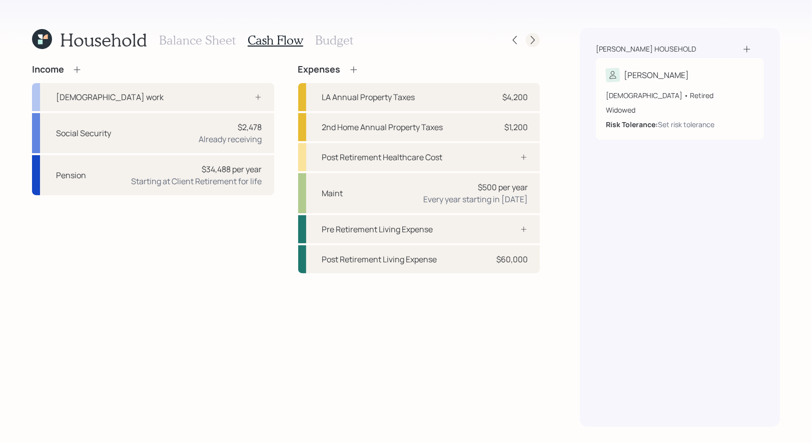
click at [536, 40] on icon at bounding box center [533, 40] width 10 height 10
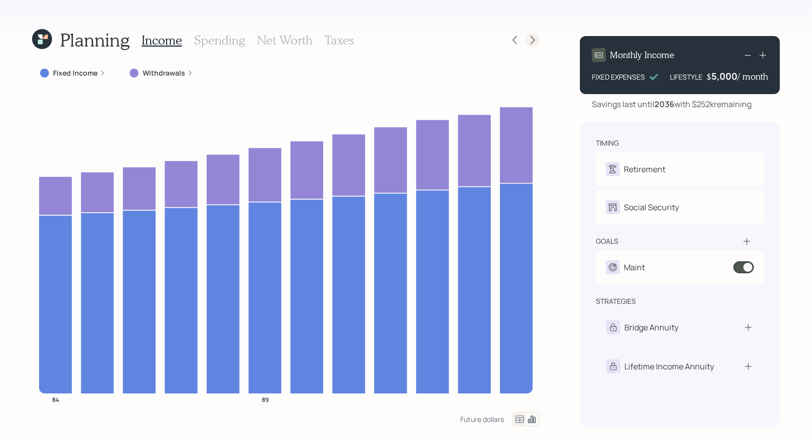
click at [534, 39] on icon at bounding box center [533, 40] width 4 height 9
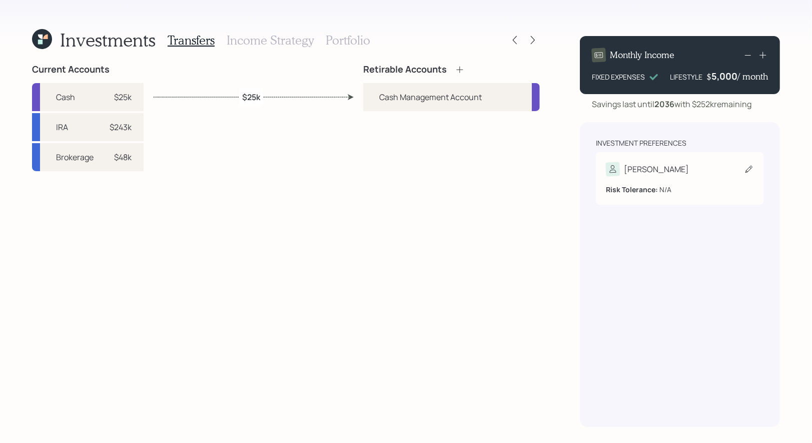
click at [753, 173] on icon at bounding box center [749, 169] width 10 height 10
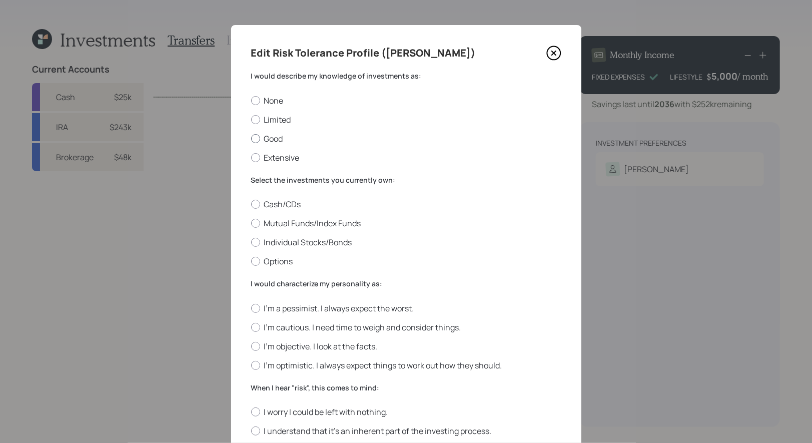
click at [280, 140] on label "Good" at bounding box center [406, 138] width 310 height 11
click at [251, 139] on input "Good" at bounding box center [251, 138] width 1 height 1
radio input "true"
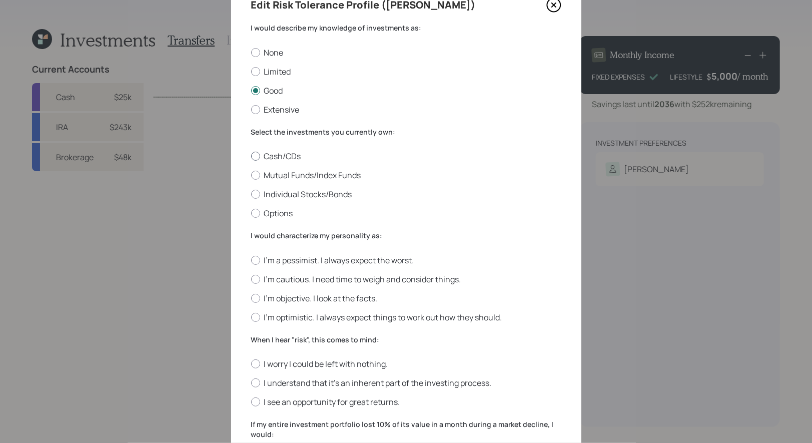
scroll to position [53, 0]
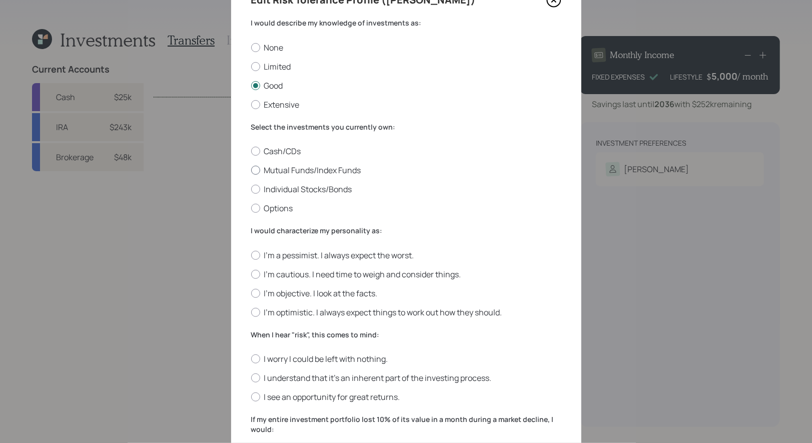
click at [351, 169] on label "Mutual Funds/Index Funds" at bounding box center [406, 170] width 310 height 11
click at [251, 170] on input "Mutual Funds/Index Funds" at bounding box center [251, 170] width 1 height 1
radio input "true"
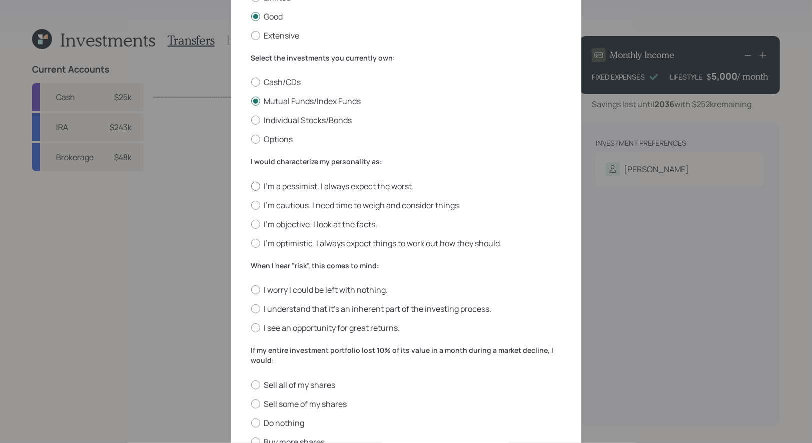
scroll to position [124, 0]
click at [410, 238] on label "I'm optimistic. I always expect things to work out how they should." at bounding box center [406, 241] width 310 height 11
click at [251, 241] on input "I'm optimistic. I always expect things to work out how they should." at bounding box center [251, 241] width 1 height 1
radio input "true"
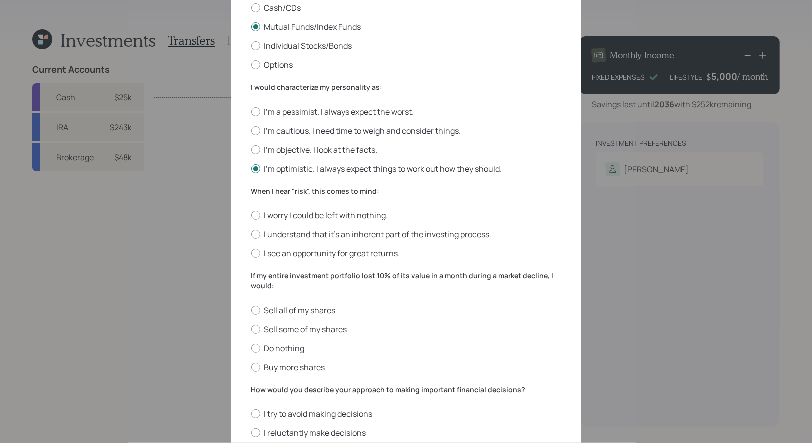
scroll to position [198, 0]
click at [374, 254] on label "I see an opportunity for great returns." at bounding box center [406, 251] width 310 height 11
click at [251, 252] on input "I see an opportunity for great returns." at bounding box center [251, 252] width 1 height 1
radio input "true"
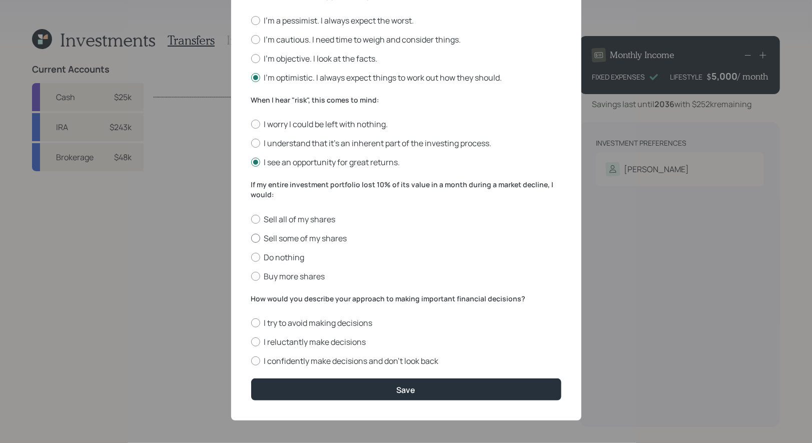
scroll to position [291, 0]
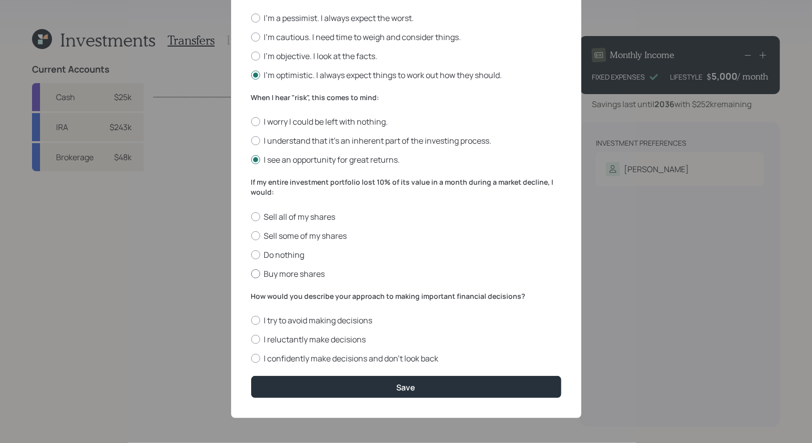
click at [282, 272] on label "Buy more shares" at bounding box center [406, 273] width 310 height 11
click at [251, 273] on input "Buy more shares" at bounding box center [251, 273] width 1 height 1
radio input "true"
click at [387, 359] on label "I confidently make decisions and don’t look back" at bounding box center [406, 358] width 310 height 11
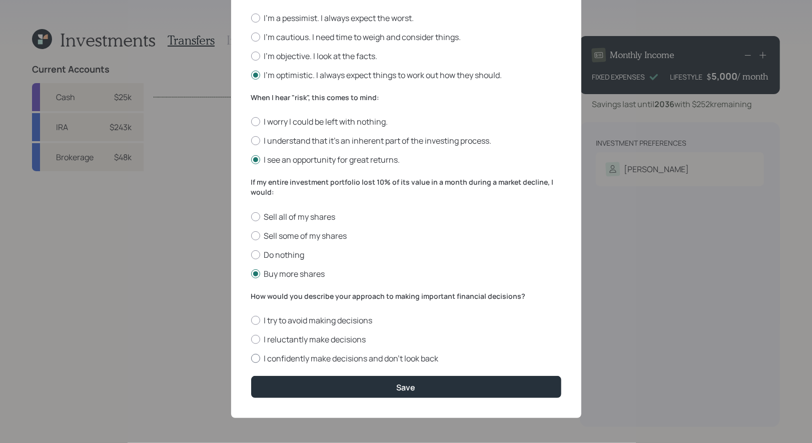
click at [251, 359] on input "I confidently make decisions and don’t look back" at bounding box center [251, 358] width 1 height 1
radio input "true"
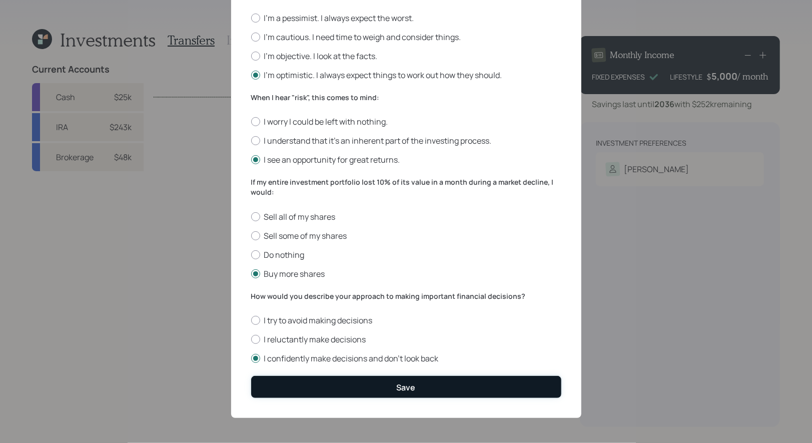
click at [410, 390] on div "Save" at bounding box center [406, 387] width 19 height 11
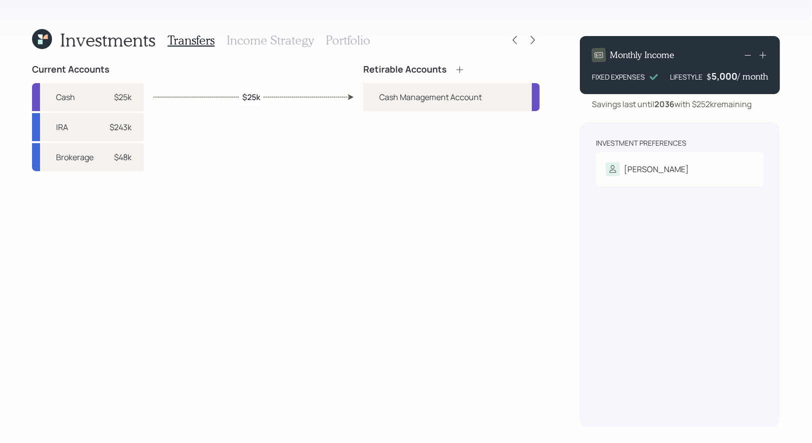
click at [459, 67] on icon at bounding box center [460, 70] width 10 height 10
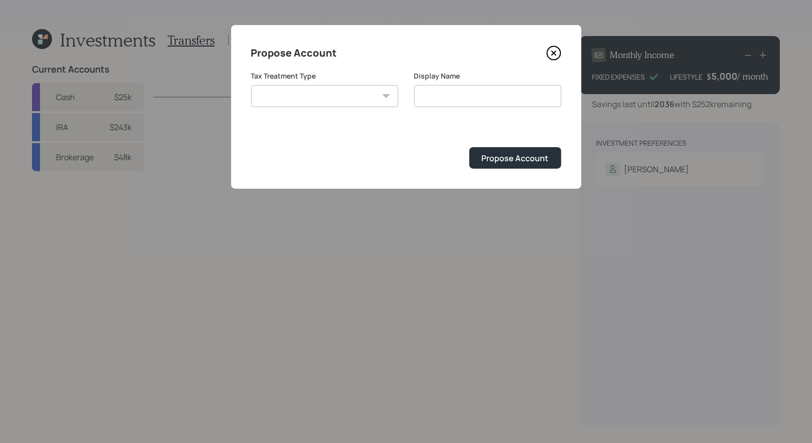
click at [349, 96] on select "[PERSON_NAME] Taxable Traditional" at bounding box center [324, 96] width 147 height 22
select select "traditional"
click at [251, 85] on select "[PERSON_NAME] Taxable Traditional" at bounding box center [324, 96] width 147 height 22
click at [482, 96] on input "Traditional" at bounding box center [487, 96] width 147 height 22
type input "Traditional IRA"
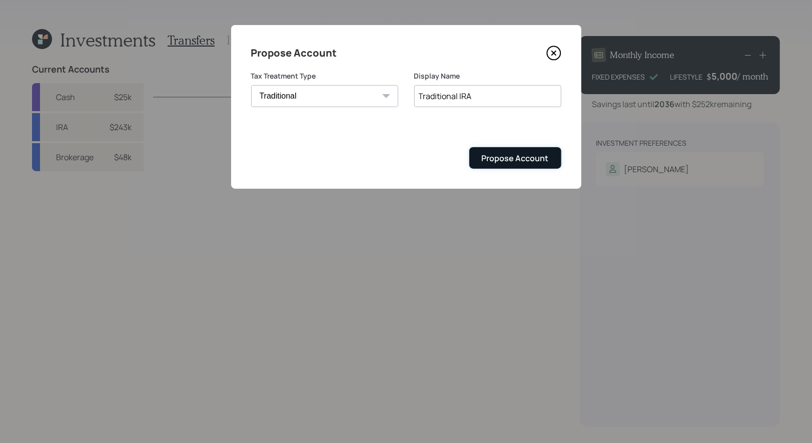
click at [515, 162] on div "Propose Account" at bounding box center [515, 158] width 67 height 11
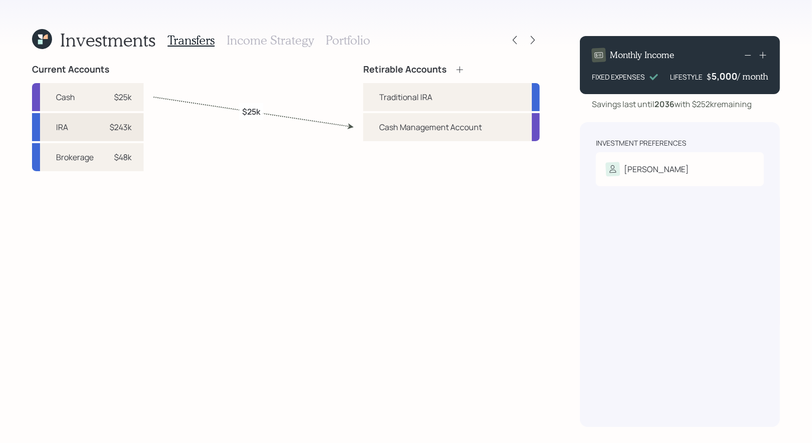
click at [107, 123] on div "$243k" at bounding box center [117, 127] width 30 height 12
click at [395, 97] on div "Traditional IRA" at bounding box center [405, 97] width 53 height 12
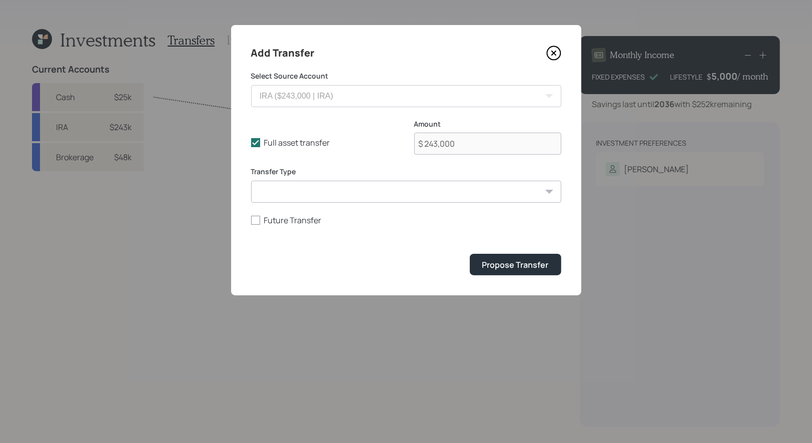
click at [275, 192] on select "ACAT Transfer Non ACAT Transfer Capitalize Rollover Rollover Deposit" at bounding box center [406, 192] width 310 height 22
select select "acat_transfer"
click at [251, 181] on select "ACAT Transfer Non ACAT Transfer Capitalize Rollover Rollover Deposit" at bounding box center [406, 192] width 310 height 22
click at [537, 261] on div "Propose Transfer" at bounding box center [516, 264] width 67 height 11
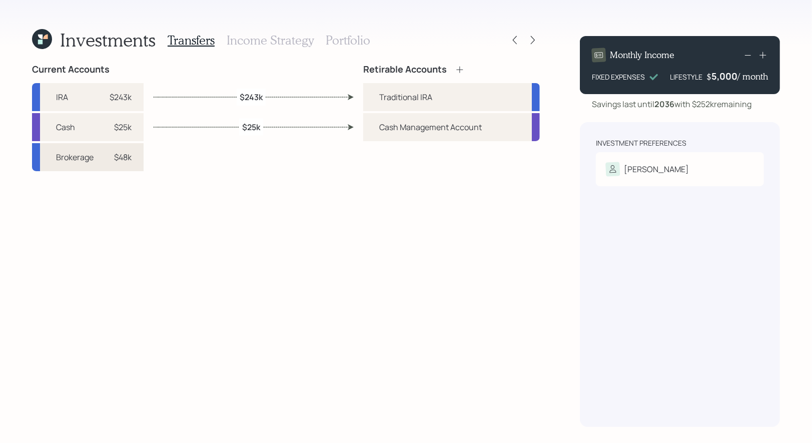
click at [121, 153] on div "$48k" at bounding box center [123, 157] width 18 height 12
click at [293, 184] on div "Current Accounts IRA $243k Cash $25k Brokerage $48k Retirable Accounts Traditio…" at bounding box center [286, 245] width 508 height 363
click at [462, 68] on icon at bounding box center [460, 70] width 10 height 10
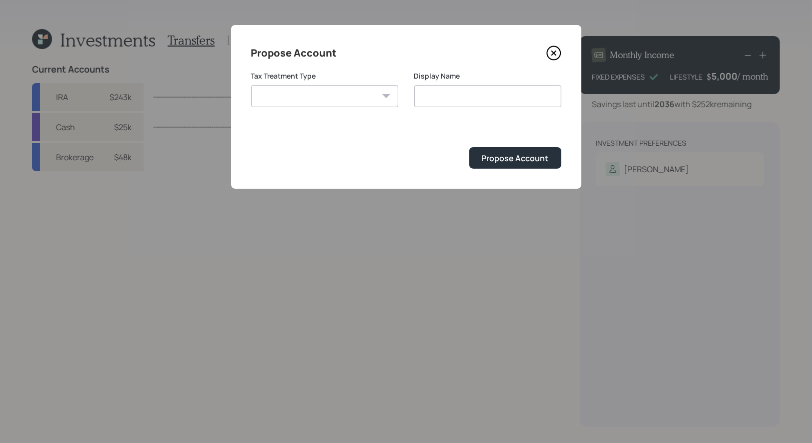
click at [388, 92] on select "[PERSON_NAME] Taxable Traditional" at bounding box center [324, 96] width 147 height 22
select select "taxable"
click at [251, 85] on select "[PERSON_NAME] Taxable Traditional" at bounding box center [324, 96] width 147 height 22
type input "Taxable"
click at [480, 89] on input "Taxable" at bounding box center [487, 96] width 147 height 22
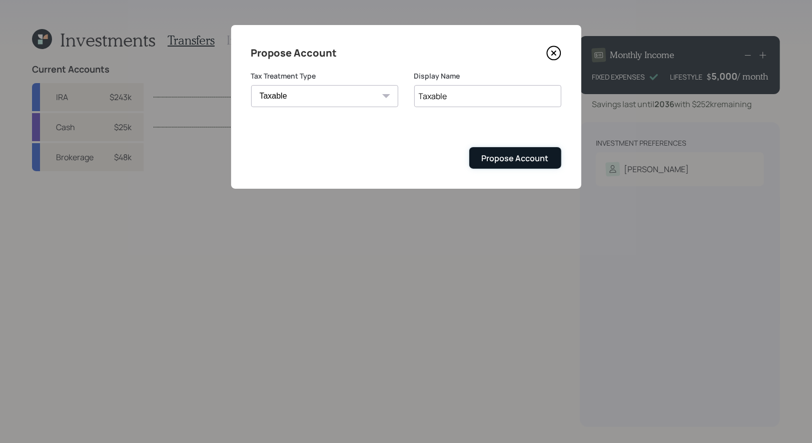
click at [511, 156] on div "Propose Account" at bounding box center [515, 158] width 67 height 11
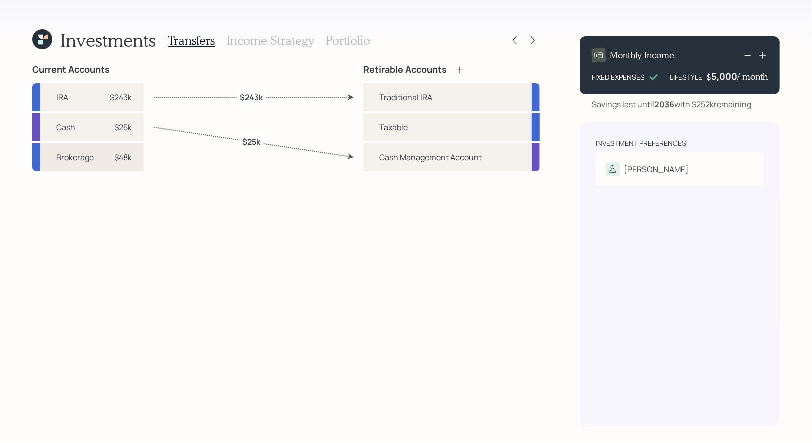
click at [111, 161] on div "$48k" at bounding box center [117, 157] width 30 height 12
click at [383, 132] on div "Taxable" at bounding box center [393, 127] width 29 height 12
select select "79d87a85-0989-4311-b70d-7c1a4f8a4116"
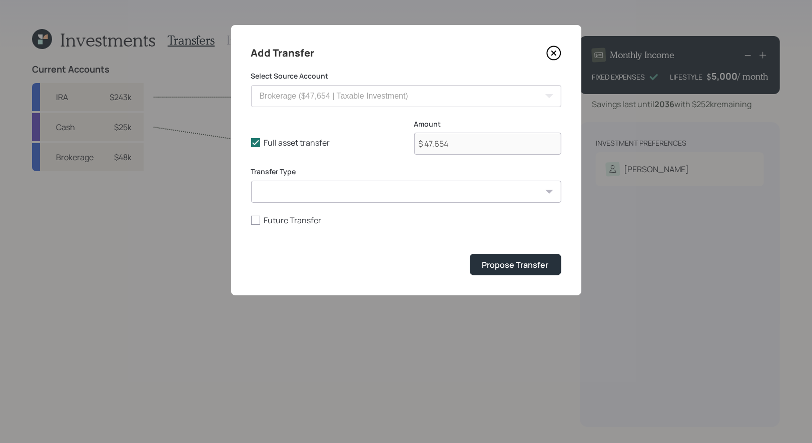
click at [357, 187] on select "ACAT Transfer Non ACAT Transfer Capitalize Rollover Rollover Deposit" at bounding box center [406, 192] width 310 height 22
select select "acat_transfer"
click at [251, 181] on select "ACAT Transfer Non ACAT Transfer Capitalize Rollover Rollover Deposit" at bounding box center [406, 192] width 310 height 22
click at [516, 262] on div "Propose Transfer" at bounding box center [516, 264] width 67 height 11
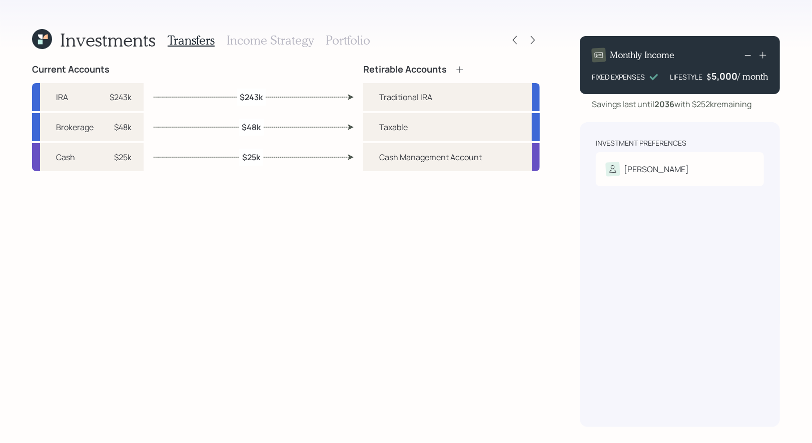
click at [349, 41] on h3 "Portfolio" at bounding box center [348, 40] width 45 height 15
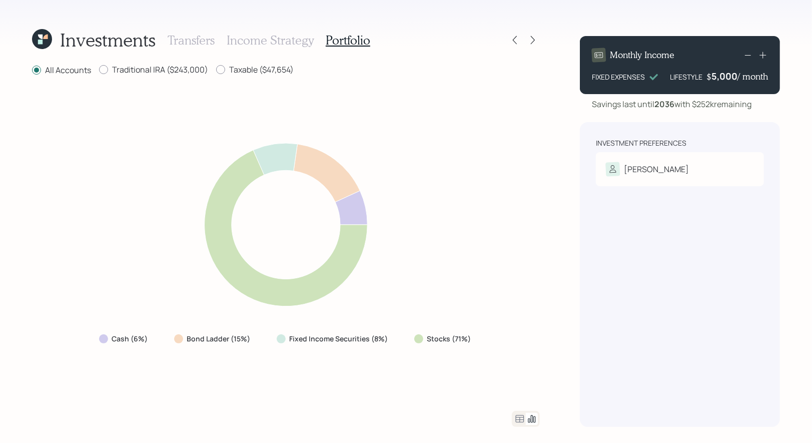
click at [204, 40] on h3 "Transfers" at bounding box center [191, 40] width 47 height 15
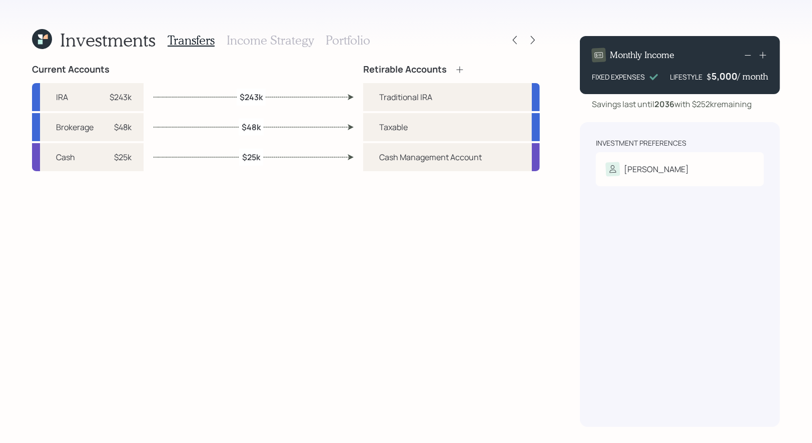
click at [250, 40] on h3 "Income Strategy" at bounding box center [270, 40] width 87 height 15
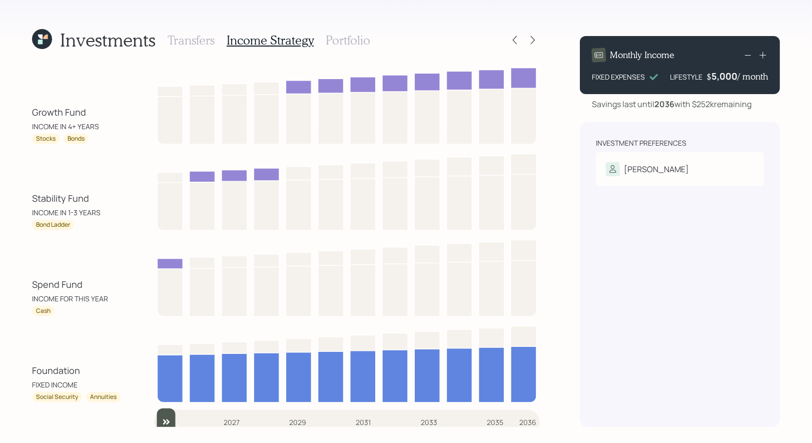
click at [334, 40] on h3 "Portfolio" at bounding box center [348, 40] width 45 height 15
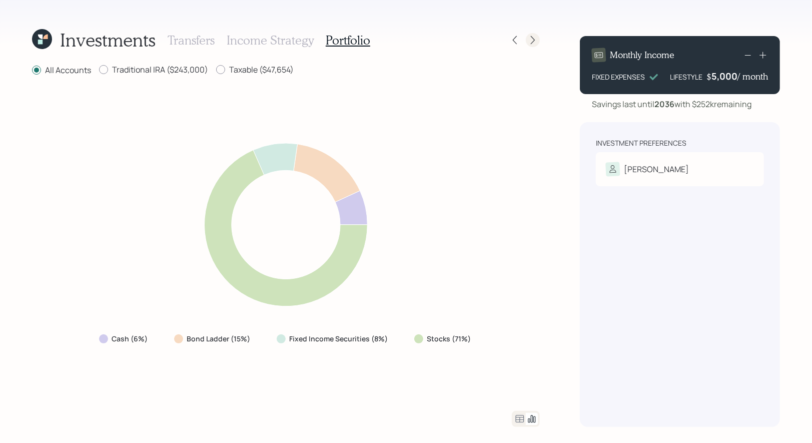
click at [529, 42] on icon at bounding box center [533, 40] width 10 height 10
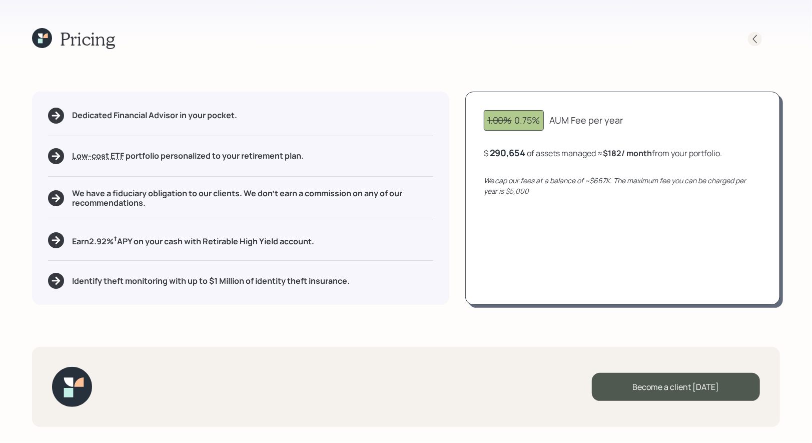
click at [756, 36] on icon at bounding box center [755, 39] width 4 height 9
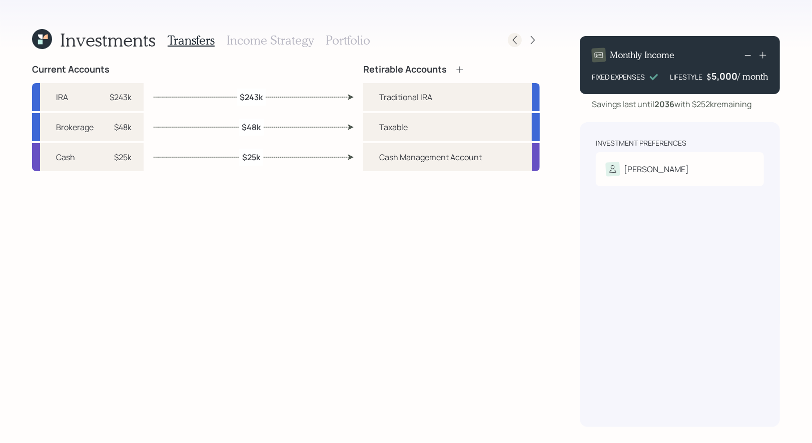
click at [515, 40] on icon at bounding box center [515, 40] width 10 height 10
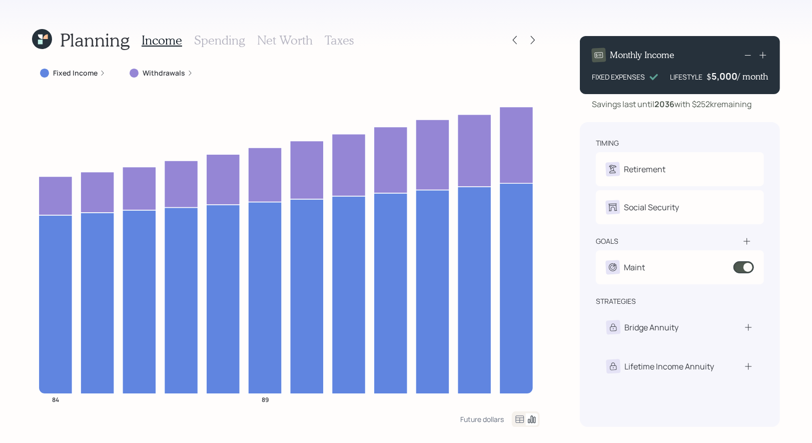
click at [283, 37] on h3 "Net Worth" at bounding box center [285, 40] width 56 height 15
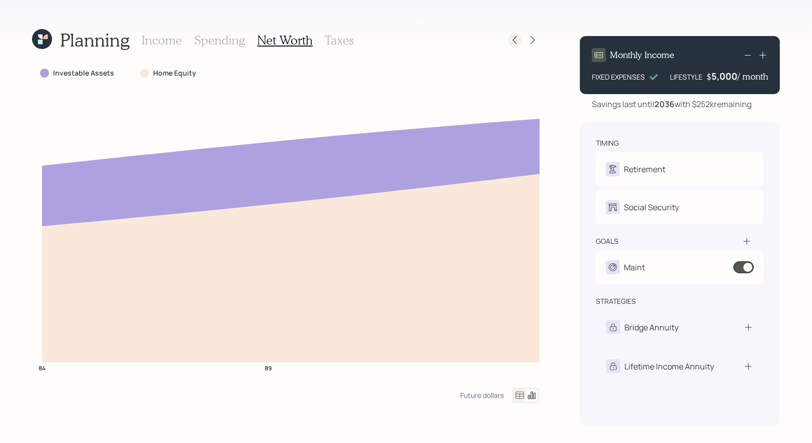
click at [518, 44] on icon at bounding box center [515, 40] width 10 height 10
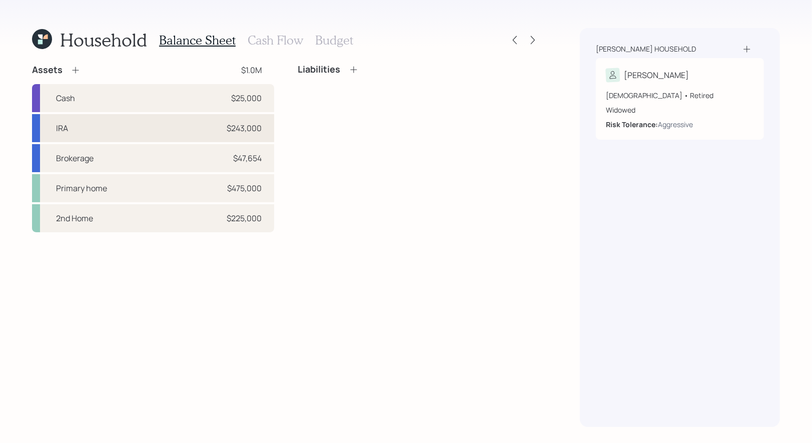
click at [120, 123] on div "IRA $243,000" at bounding box center [153, 128] width 242 height 28
select select "ira"
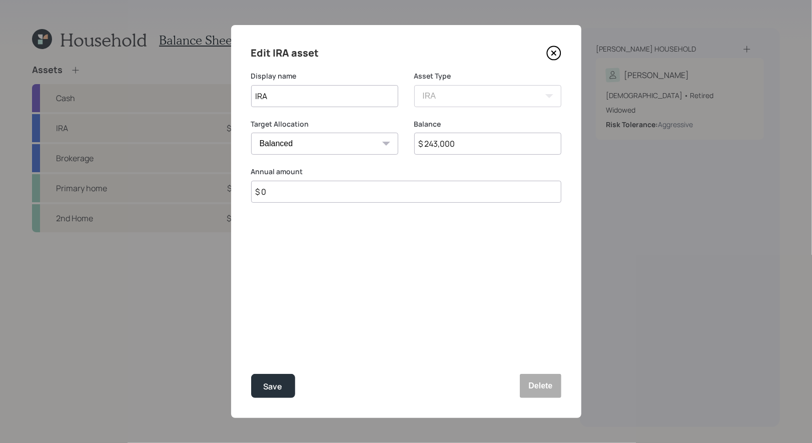
click at [296, 146] on select "Cash Conservative Balanced Aggressive" at bounding box center [324, 144] width 147 height 22
select select "aggressive"
click at [251, 133] on select "Cash Conservative Balanced Aggressive" at bounding box center [324, 144] width 147 height 22
click at [281, 392] on div "Save" at bounding box center [273, 387] width 19 height 14
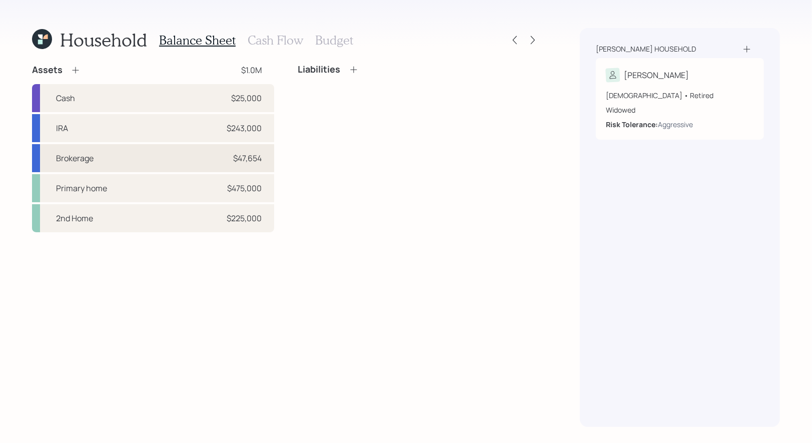
click at [149, 159] on div "Brokerage $47,654" at bounding box center [153, 158] width 242 height 28
select select "taxable"
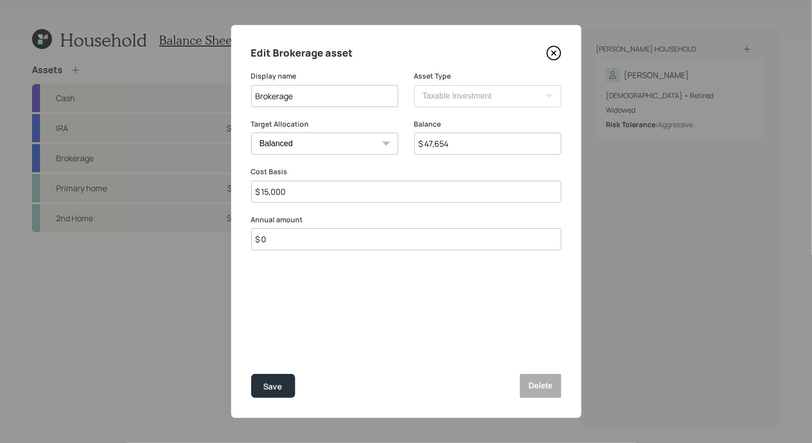
click at [349, 139] on select "Cash Conservative Balanced Aggressive" at bounding box center [324, 144] width 147 height 22
select select "aggressive"
click at [251, 133] on select "Cash Conservative Balanced Aggressive" at bounding box center [324, 144] width 147 height 22
click at [278, 387] on div "Save" at bounding box center [273, 387] width 19 height 14
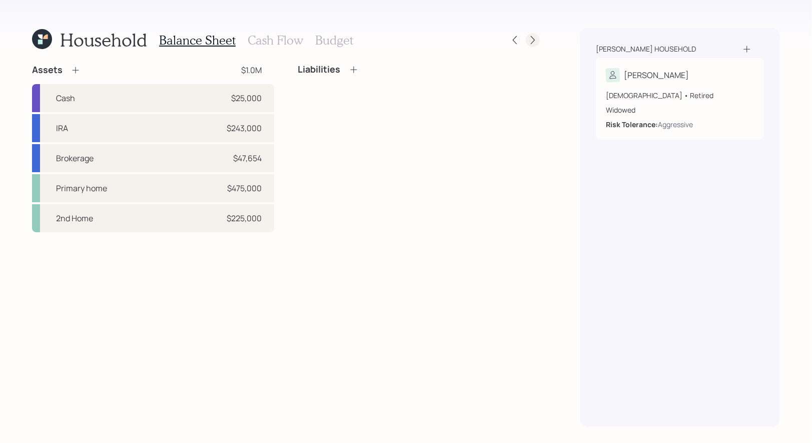
click at [537, 39] on icon at bounding box center [533, 40] width 10 height 10
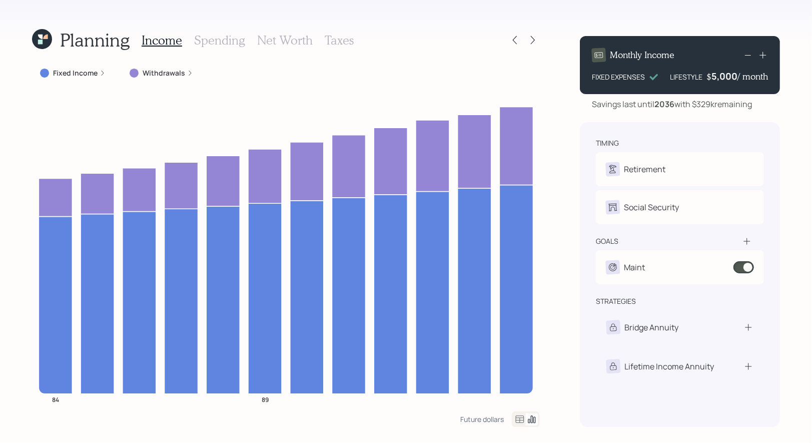
click at [277, 46] on h3 "Net Worth" at bounding box center [285, 40] width 56 height 15
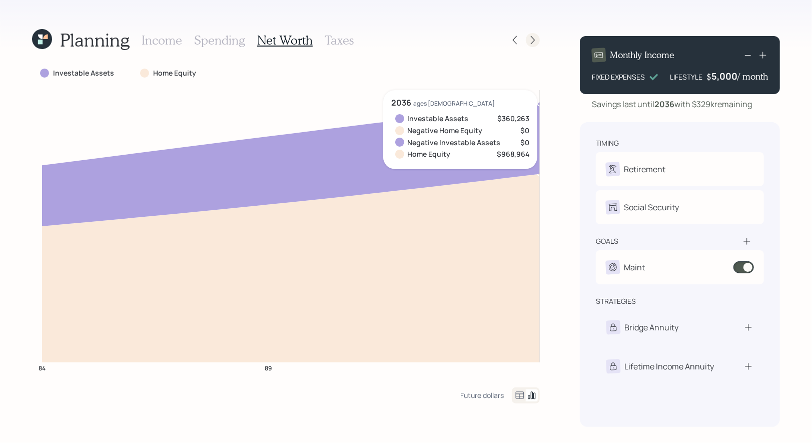
click at [538, 40] on icon at bounding box center [533, 40] width 10 height 10
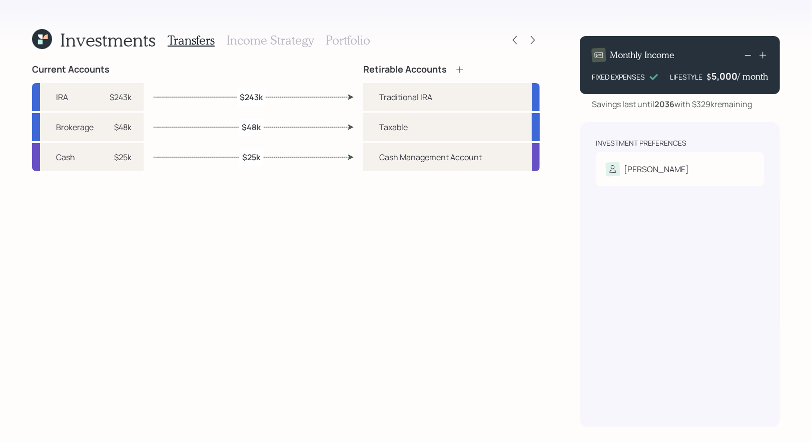
click at [538, 40] on icon at bounding box center [533, 40] width 10 height 10
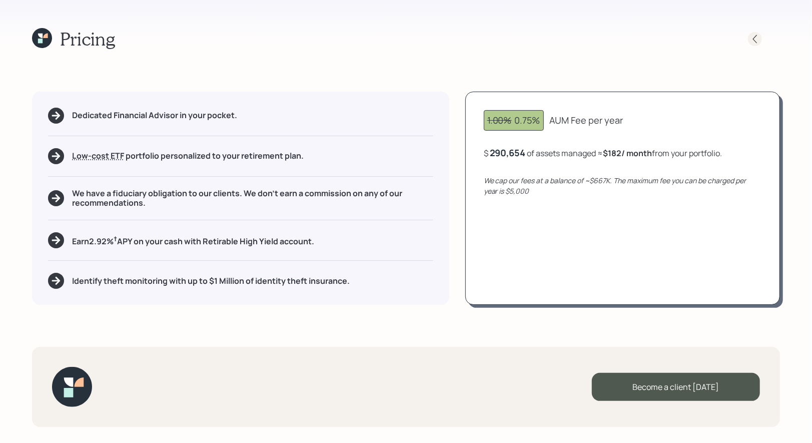
click at [754, 39] on icon at bounding box center [755, 39] width 4 height 9
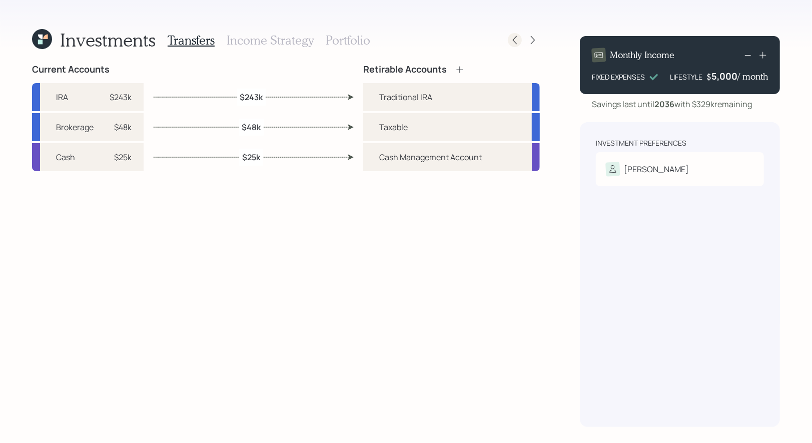
click at [518, 39] on icon at bounding box center [515, 40] width 10 height 10
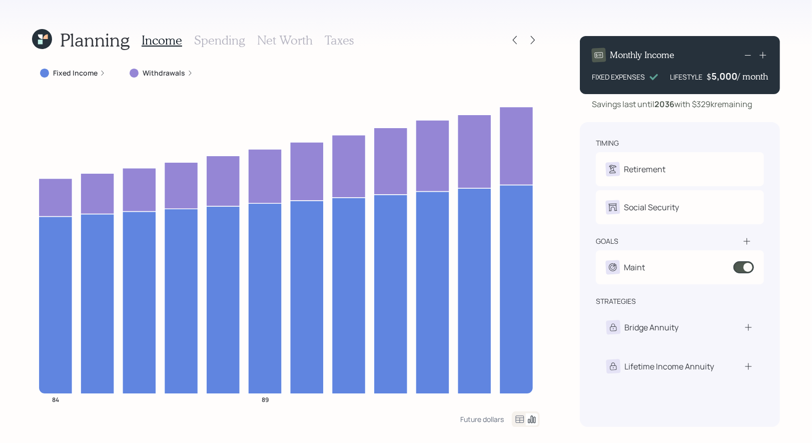
click at [284, 44] on h3 "Net Worth" at bounding box center [285, 40] width 56 height 15
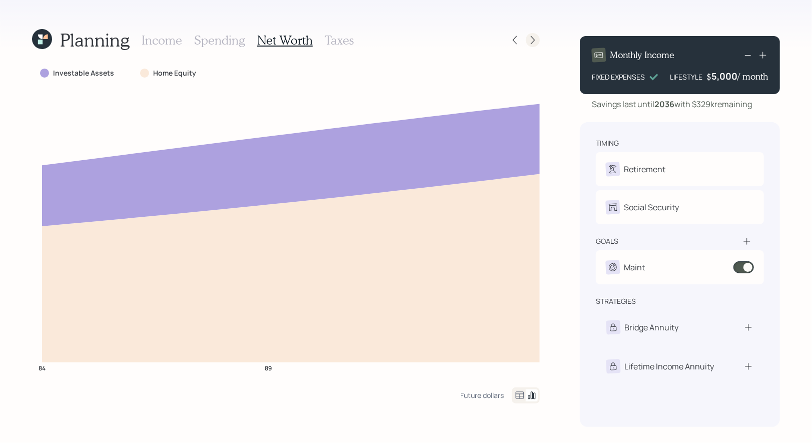
click at [532, 39] on icon at bounding box center [533, 40] width 10 height 10
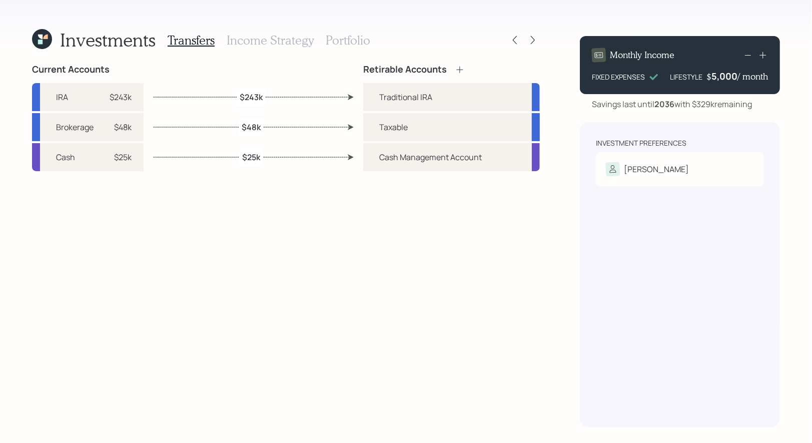
click at [341, 39] on h3 "Portfolio" at bounding box center [348, 40] width 45 height 15
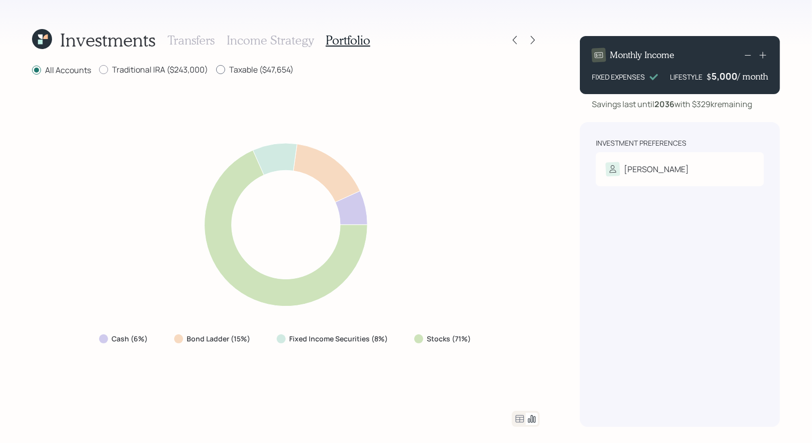
click at [222, 69] on div at bounding box center [220, 69] width 9 height 9
click at [216, 70] on input "Taxable ($47,654)" at bounding box center [216, 70] width 1 height 1
radio input "true"
radio input "false"
click at [104, 72] on div at bounding box center [103, 69] width 9 height 9
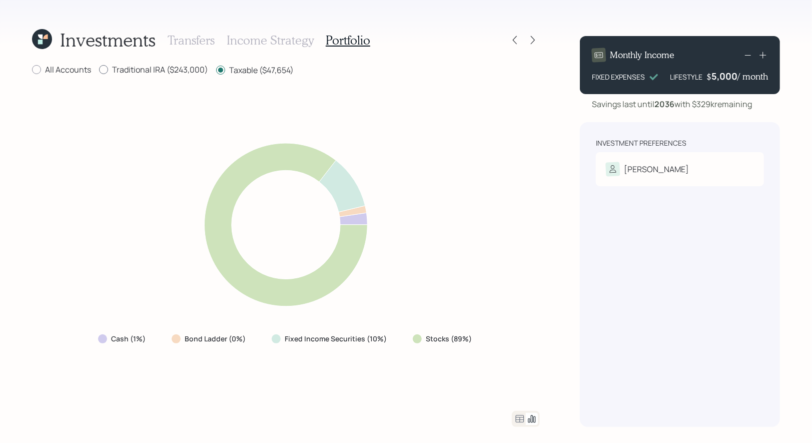
click at [99, 70] on input "Traditional IRA ($243,000)" at bounding box center [99, 70] width 1 height 1
radio input "true"
radio input "false"
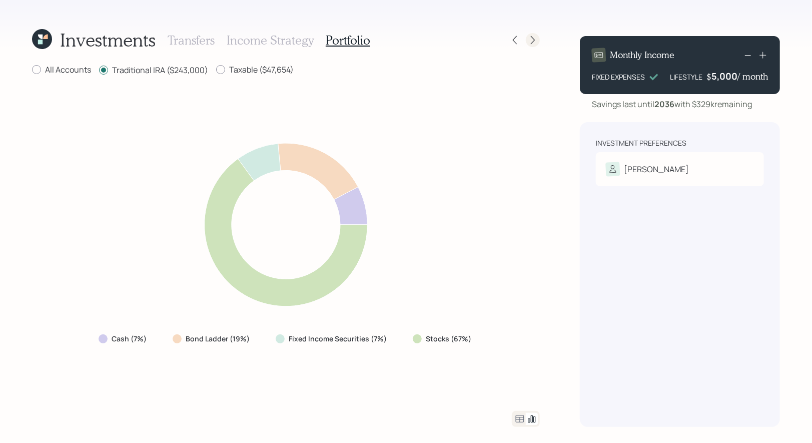
click at [536, 39] on icon at bounding box center [533, 40] width 10 height 10
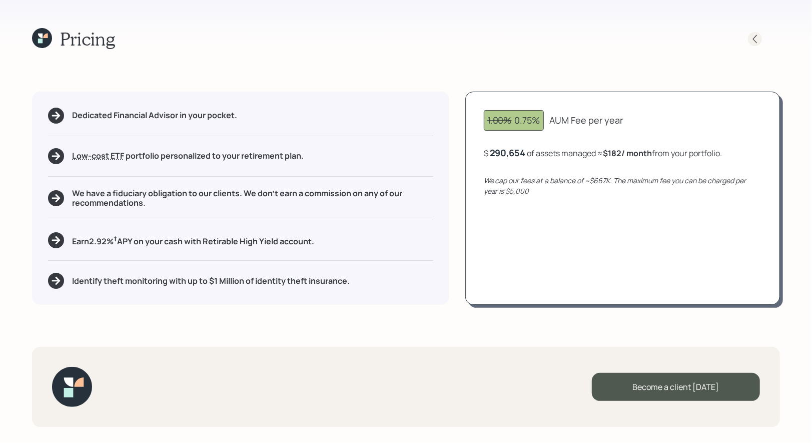
click at [755, 37] on icon at bounding box center [755, 39] width 10 height 10
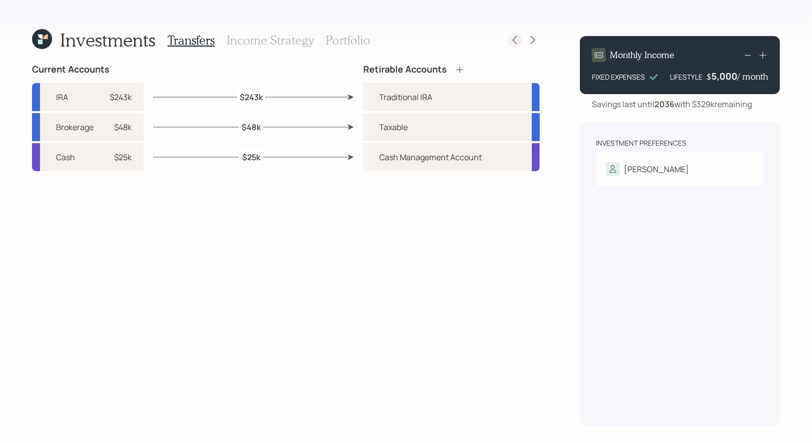
click at [516, 42] on icon at bounding box center [515, 40] width 10 height 10
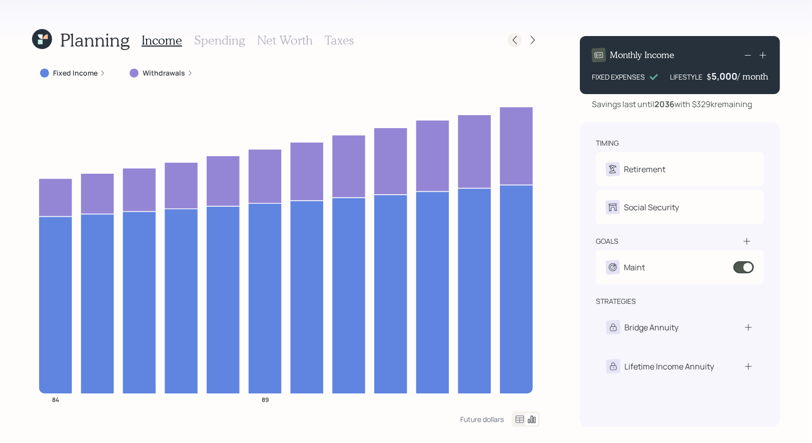
click at [517, 43] on icon at bounding box center [515, 40] width 4 height 9
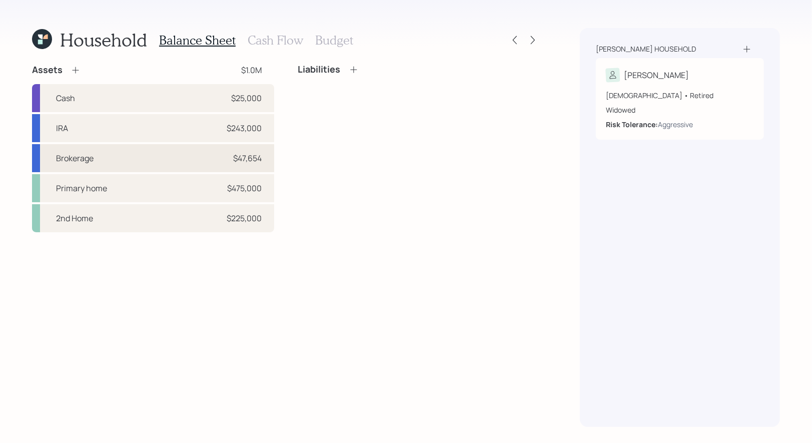
click at [116, 159] on div "Brokerage $47,654" at bounding box center [153, 158] width 242 height 28
select select "taxable"
select select "aggressive"
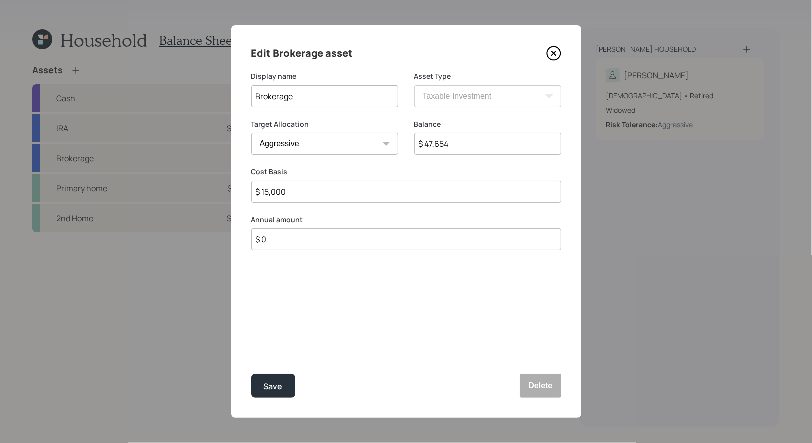
click at [285, 195] on input "$ 15,000" at bounding box center [406, 192] width 310 height 22
type input "$ 5,000"
click at [555, 53] on icon at bounding box center [554, 53] width 15 height 15
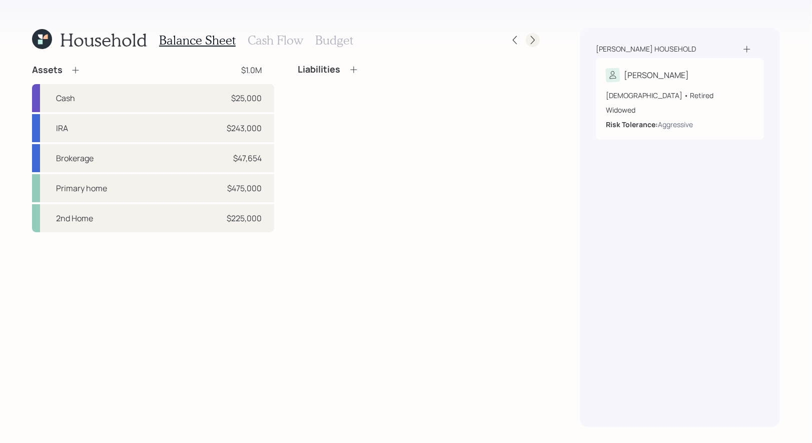
click at [534, 41] on icon at bounding box center [533, 40] width 4 height 9
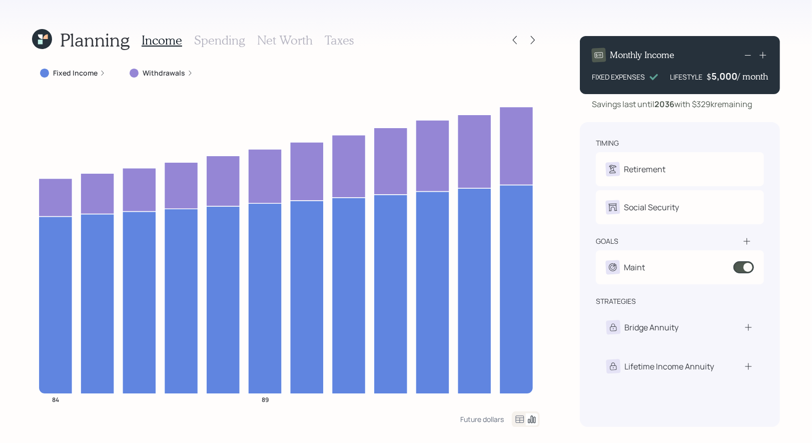
click at [534, 41] on icon at bounding box center [533, 40] width 4 height 9
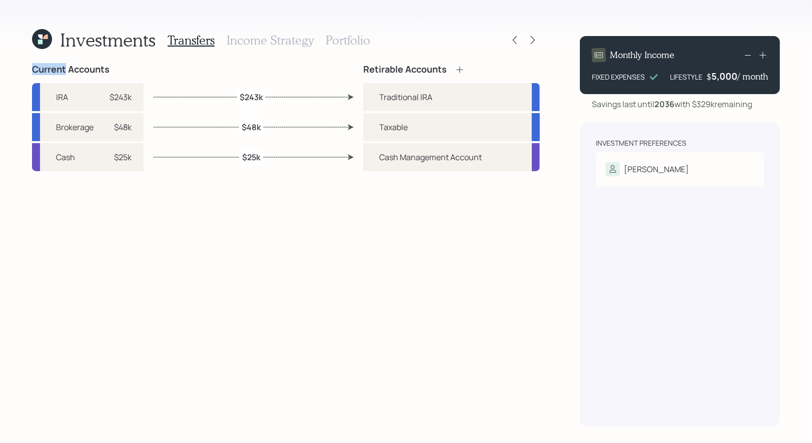
click at [534, 41] on icon at bounding box center [533, 40] width 4 height 9
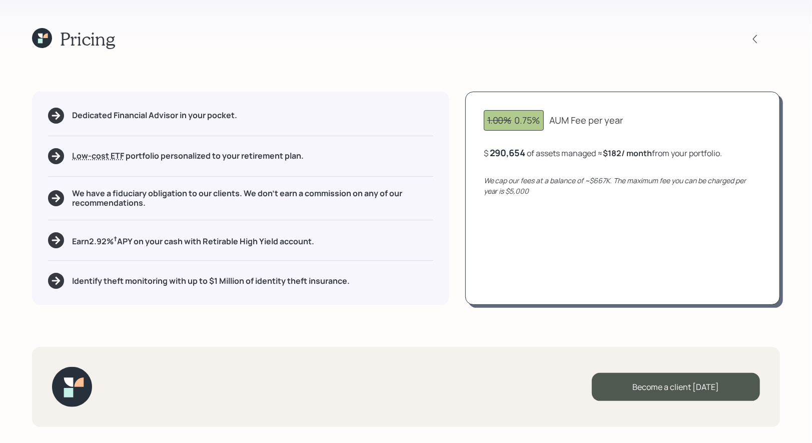
click at [40, 36] on icon at bounding box center [40, 36] width 5 height 5
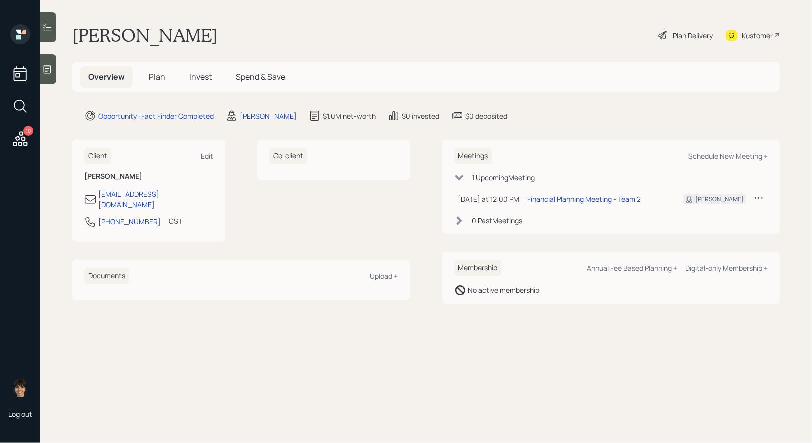
click at [158, 78] on span "Plan" at bounding box center [157, 76] width 17 height 11
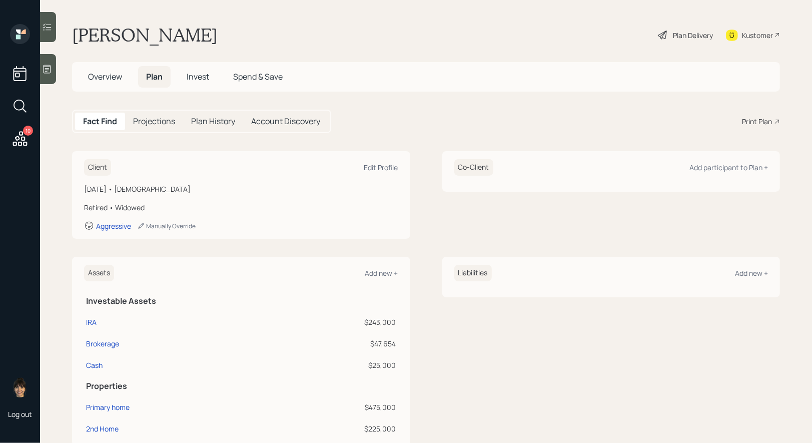
click at [756, 122] on div "Print Plan" at bounding box center [757, 121] width 30 height 11
